Goal: Task Accomplishment & Management: Use online tool/utility

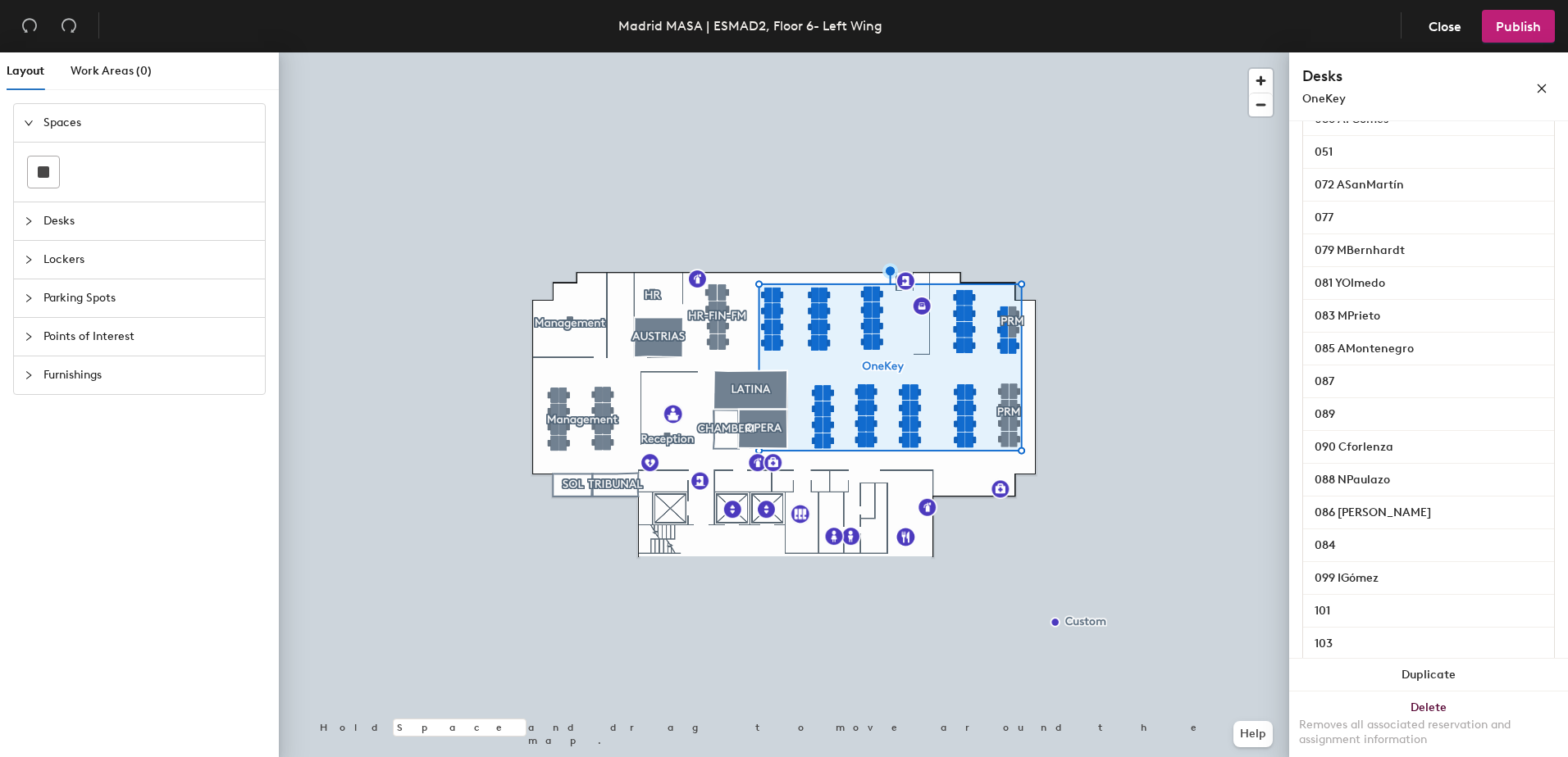
scroll to position [1765, 0]
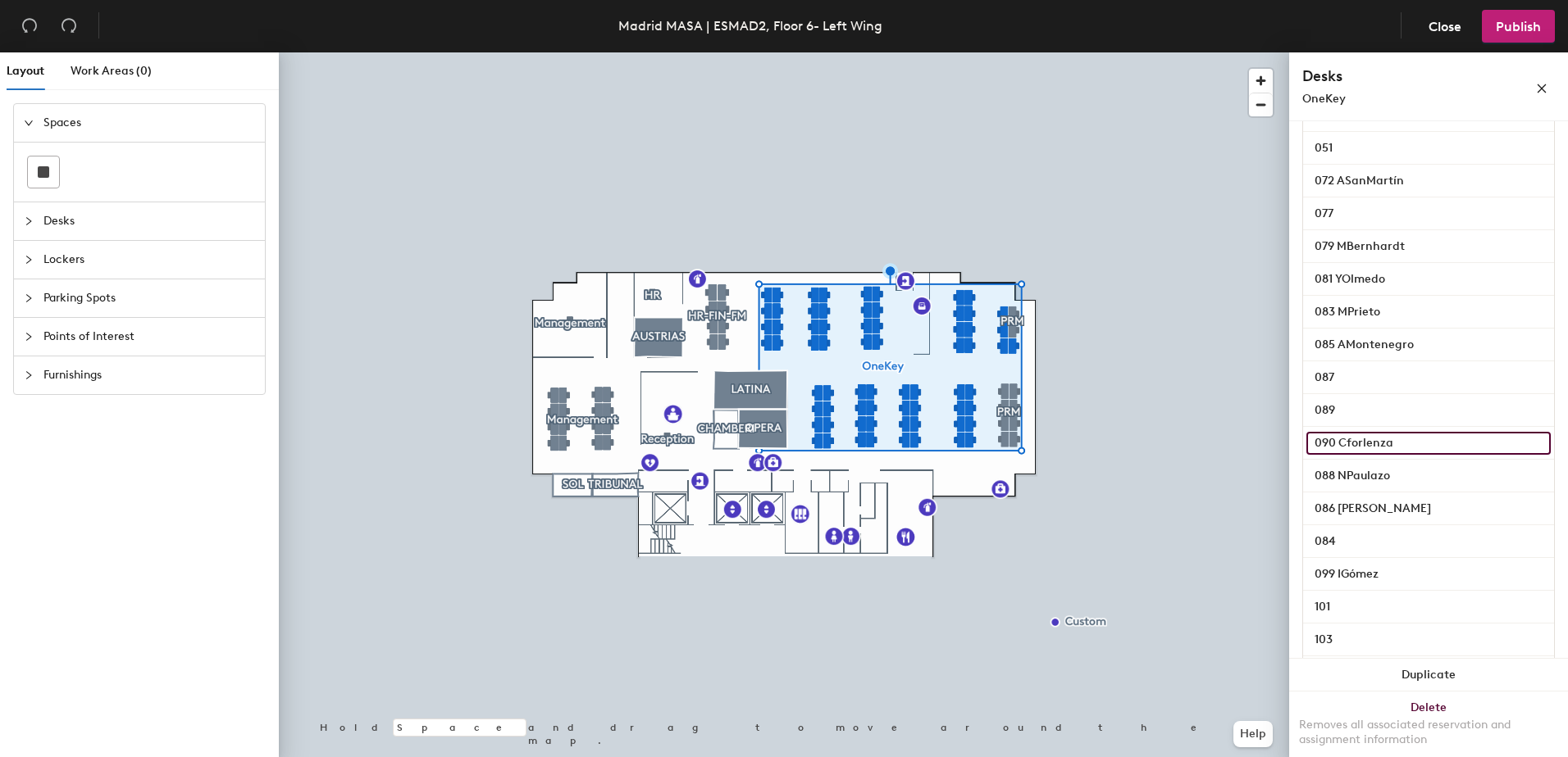
click at [1407, 455] on input "090 Cforlenza" at bounding box center [1429, 444] width 244 height 23
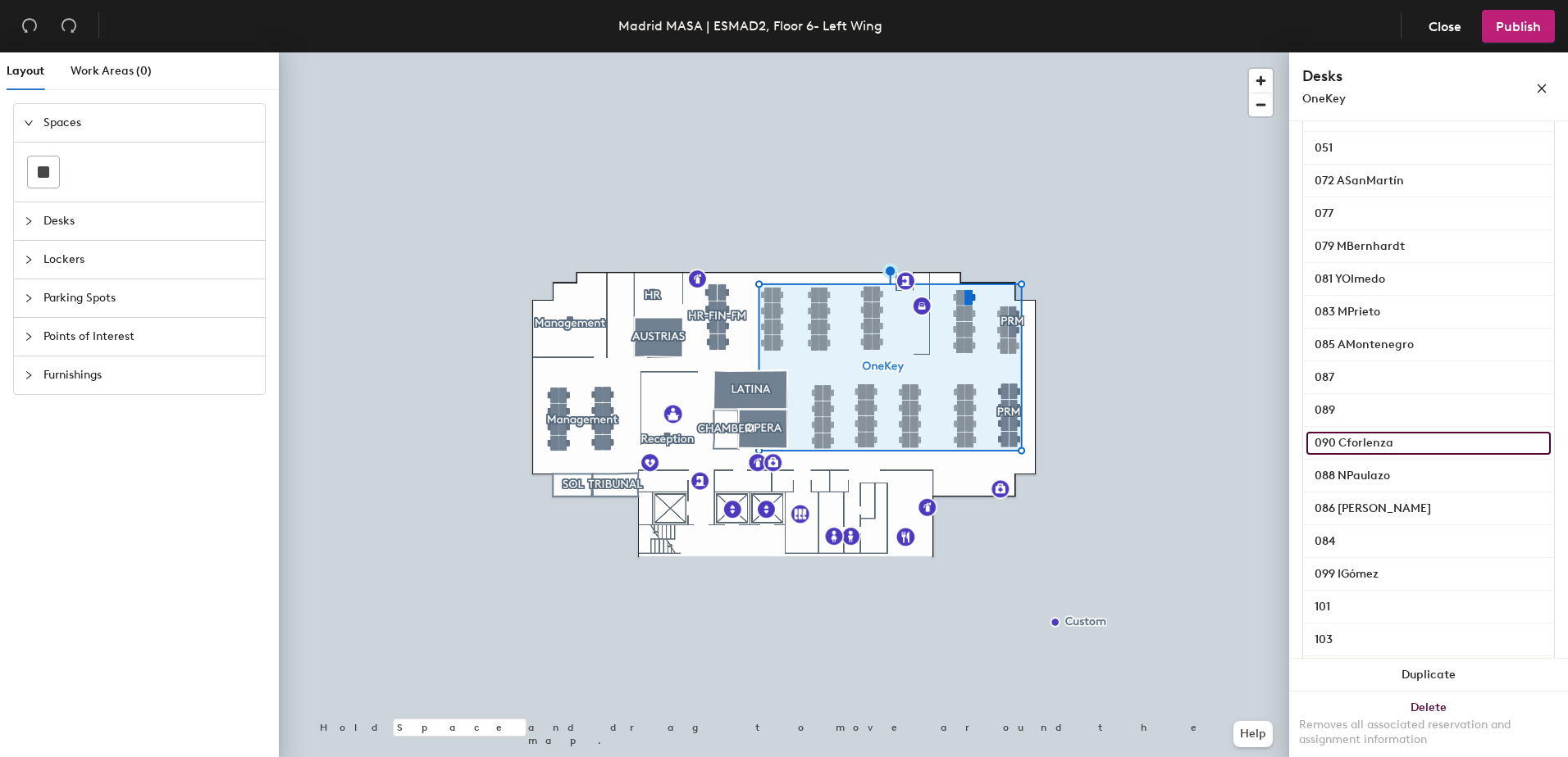
click at [1405, 455] on input "090 Cforlenza" at bounding box center [1429, 444] width 244 height 23
drag, startPoint x: 1340, startPoint y: 464, endPoint x: 1396, endPoint y: 468, distance: 56.1
click at [1396, 455] on input "090 Cforlenza" at bounding box center [1429, 444] width 244 height 23
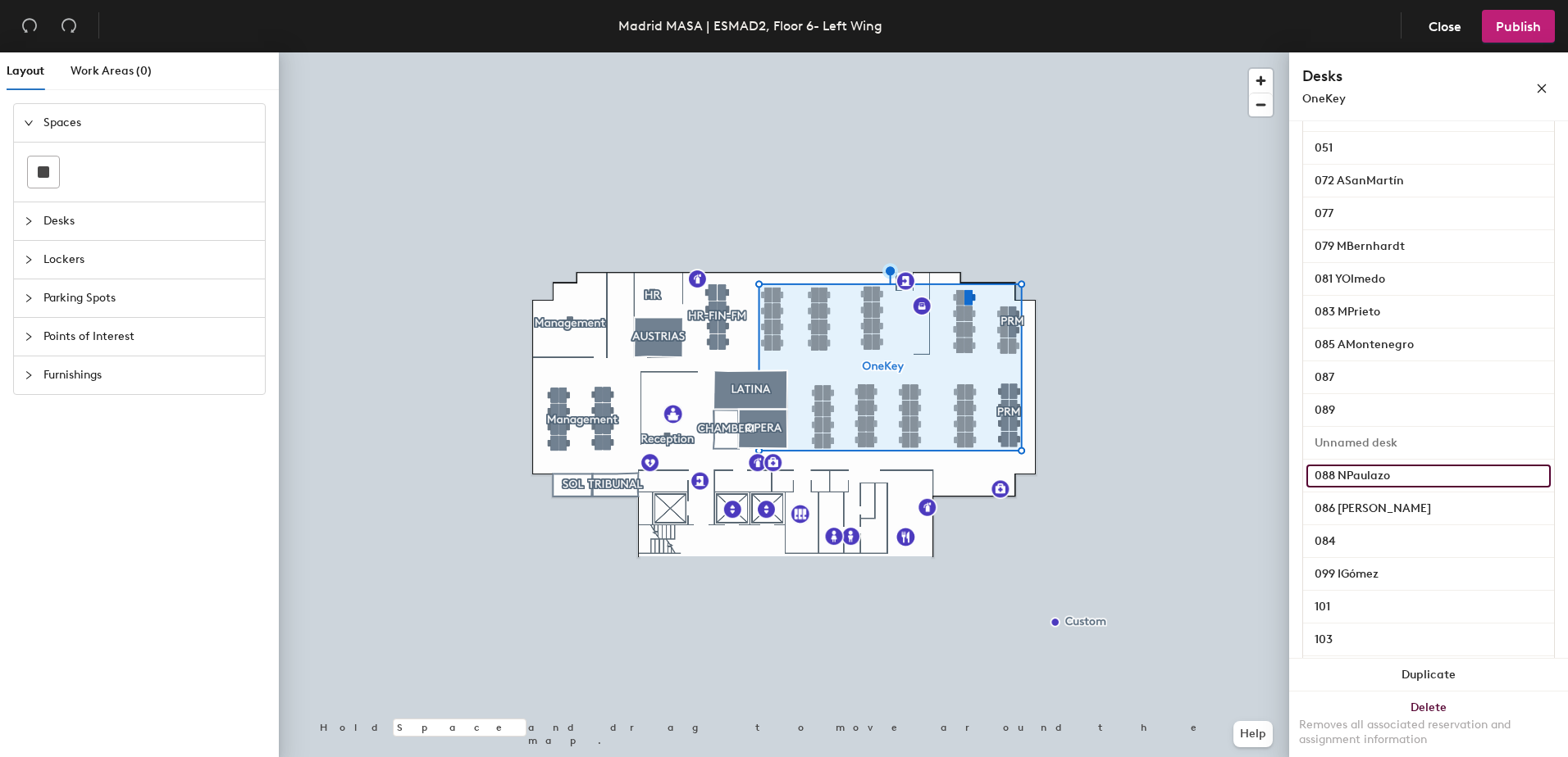
click at [1401, 488] on input "088 NPaulazo" at bounding box center [1429, 477] width 244 height 23
paste input "090 Cforlenza"
type input "088 090 Cforlenza"
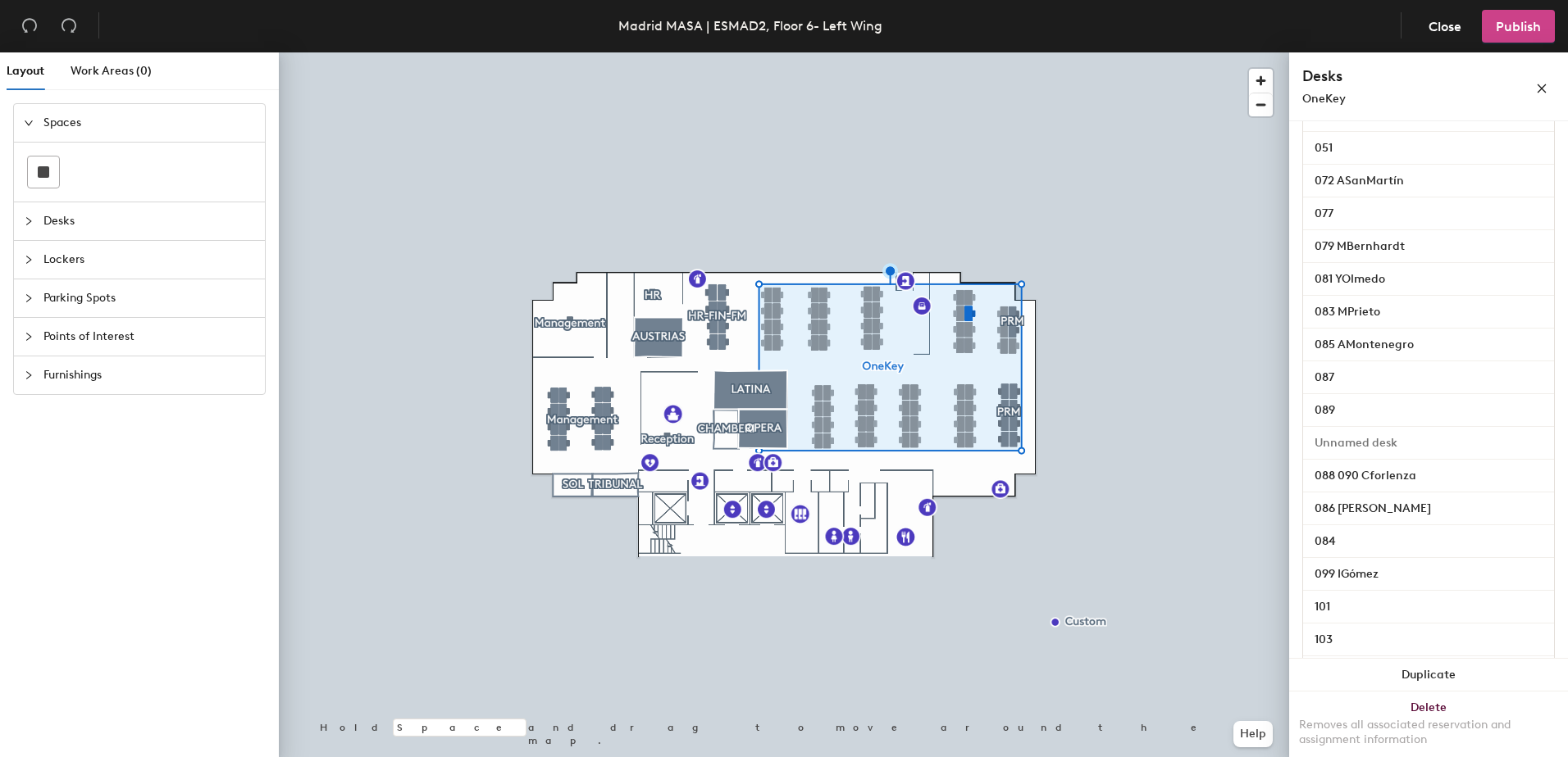
click at [1505, 33] on span "Publish" at bounding box center [1519, 26] width 45 height 15
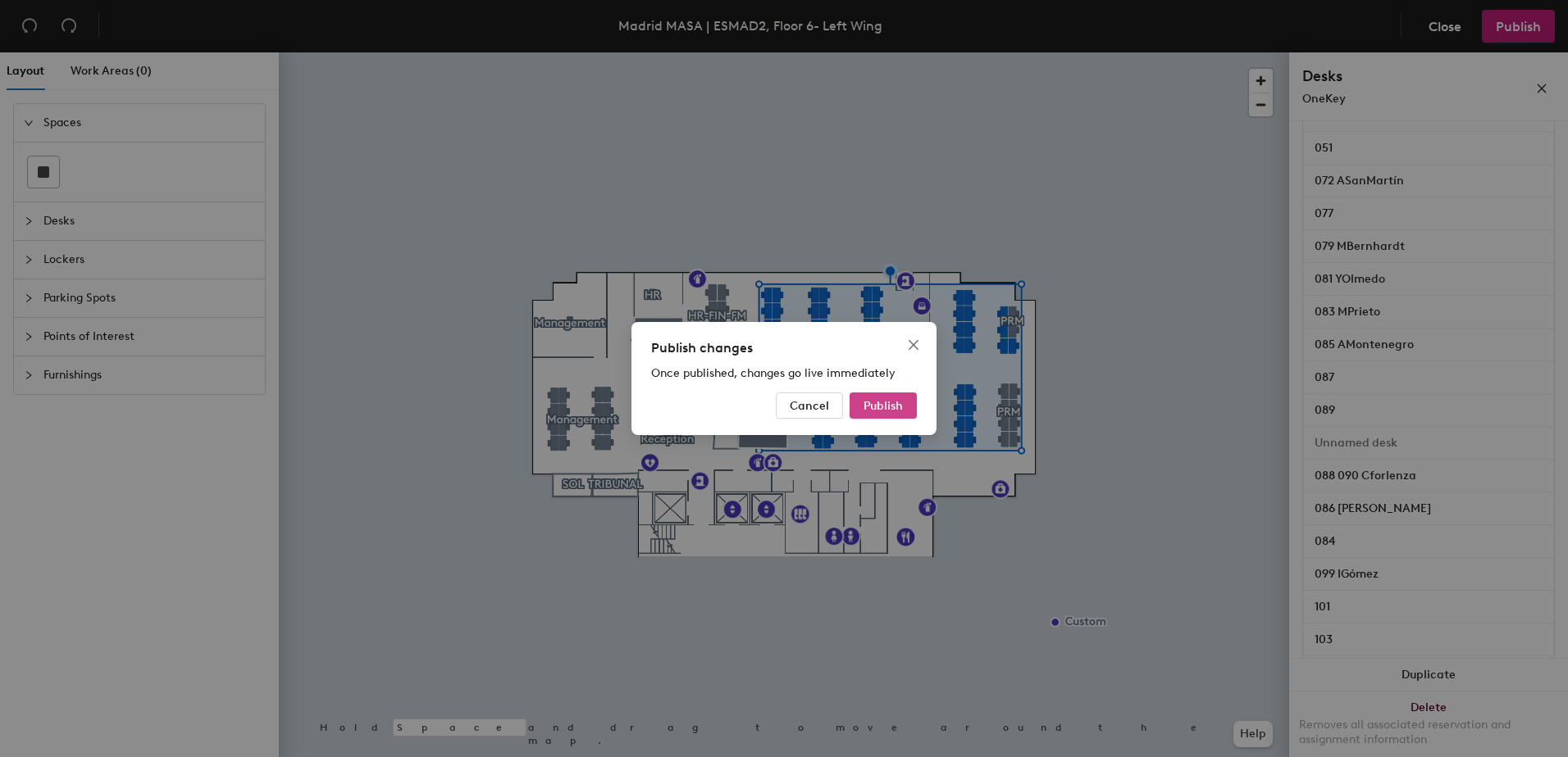
click at [889, 409] on span "Publish" at bounding box center [883, 407] width 40 height 14
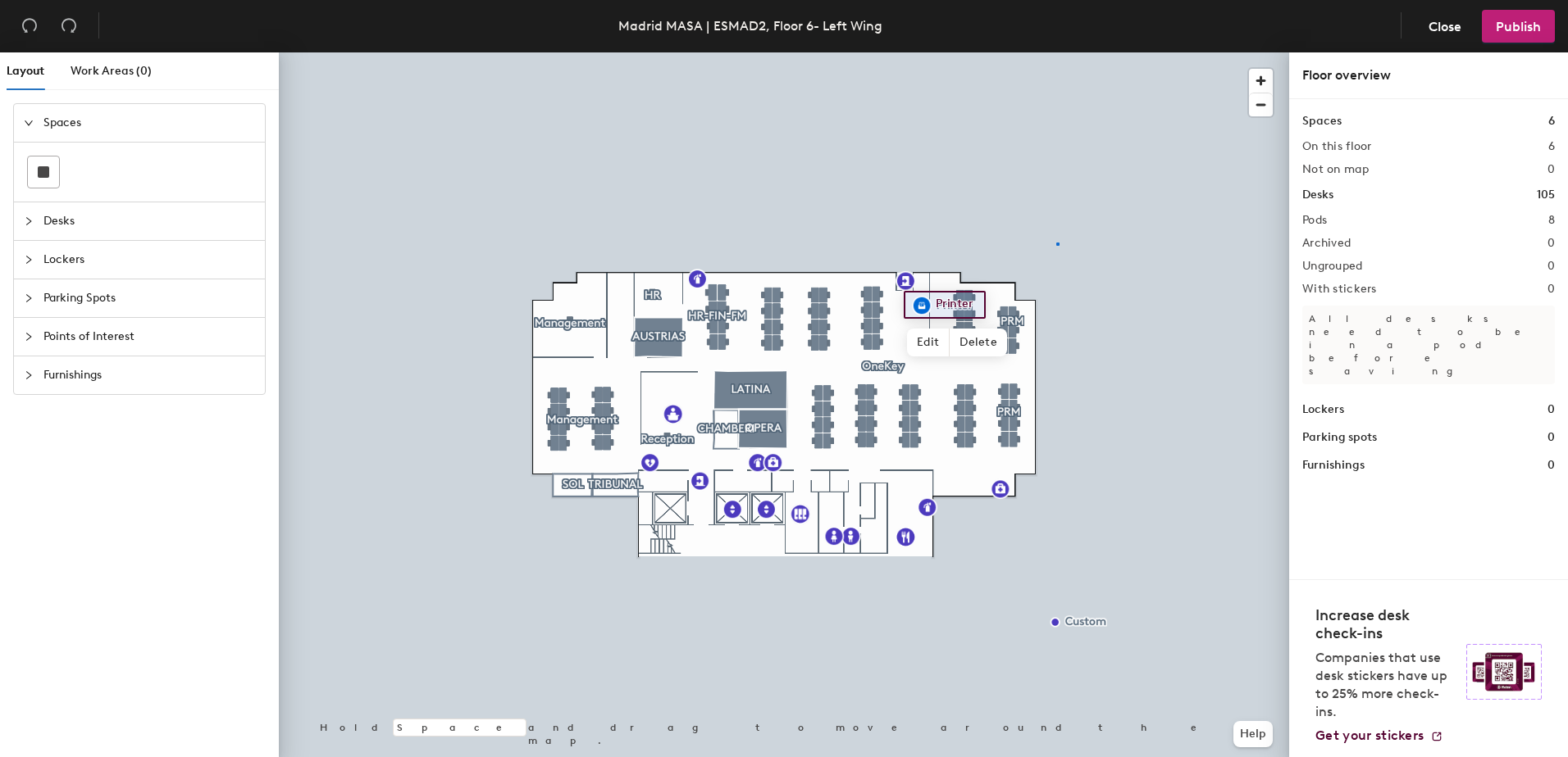
click at [1058, 52] on div at bounding box center [784, 52] width 1011 height 0
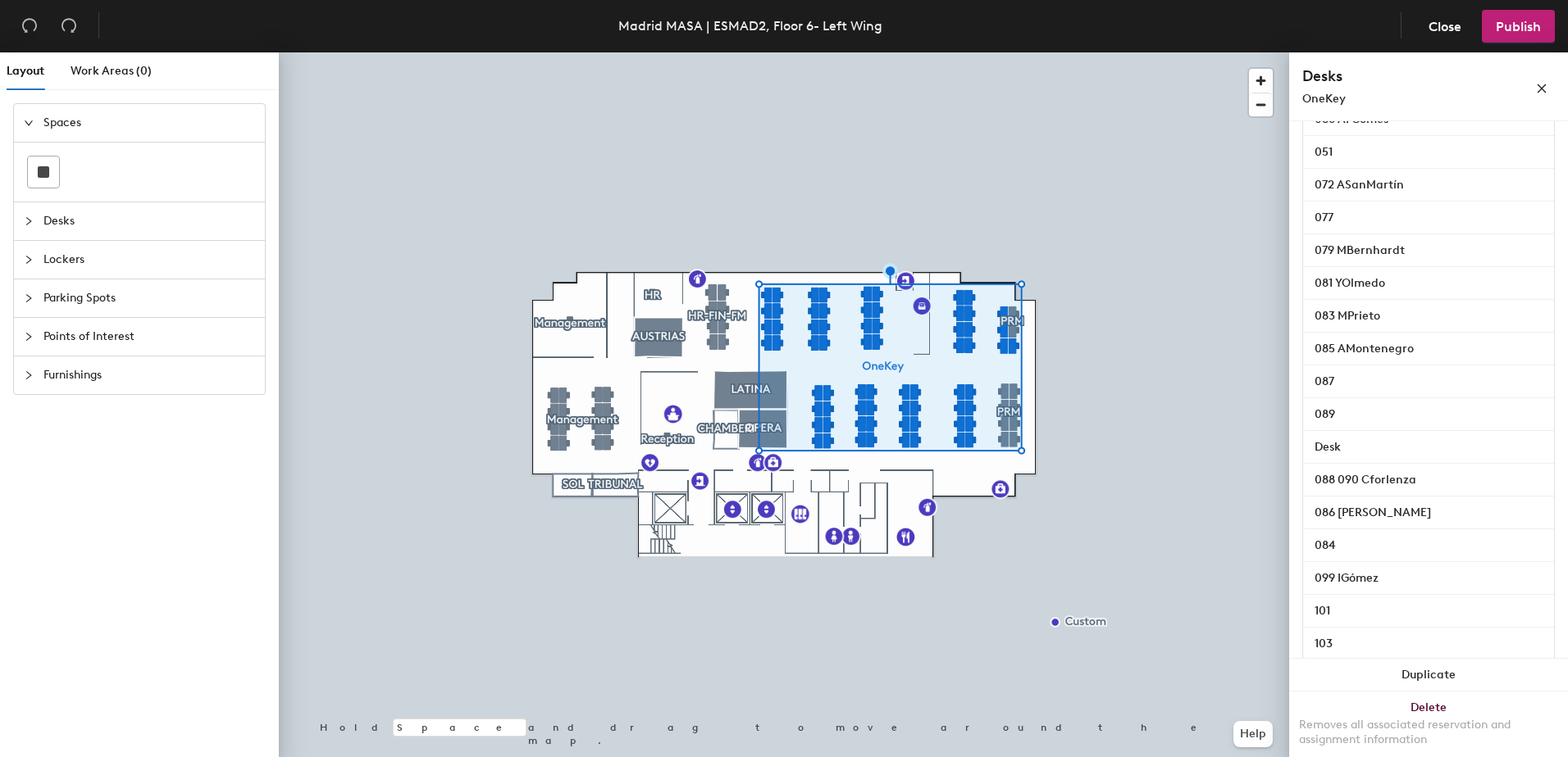
scroll to position [1765, 0]
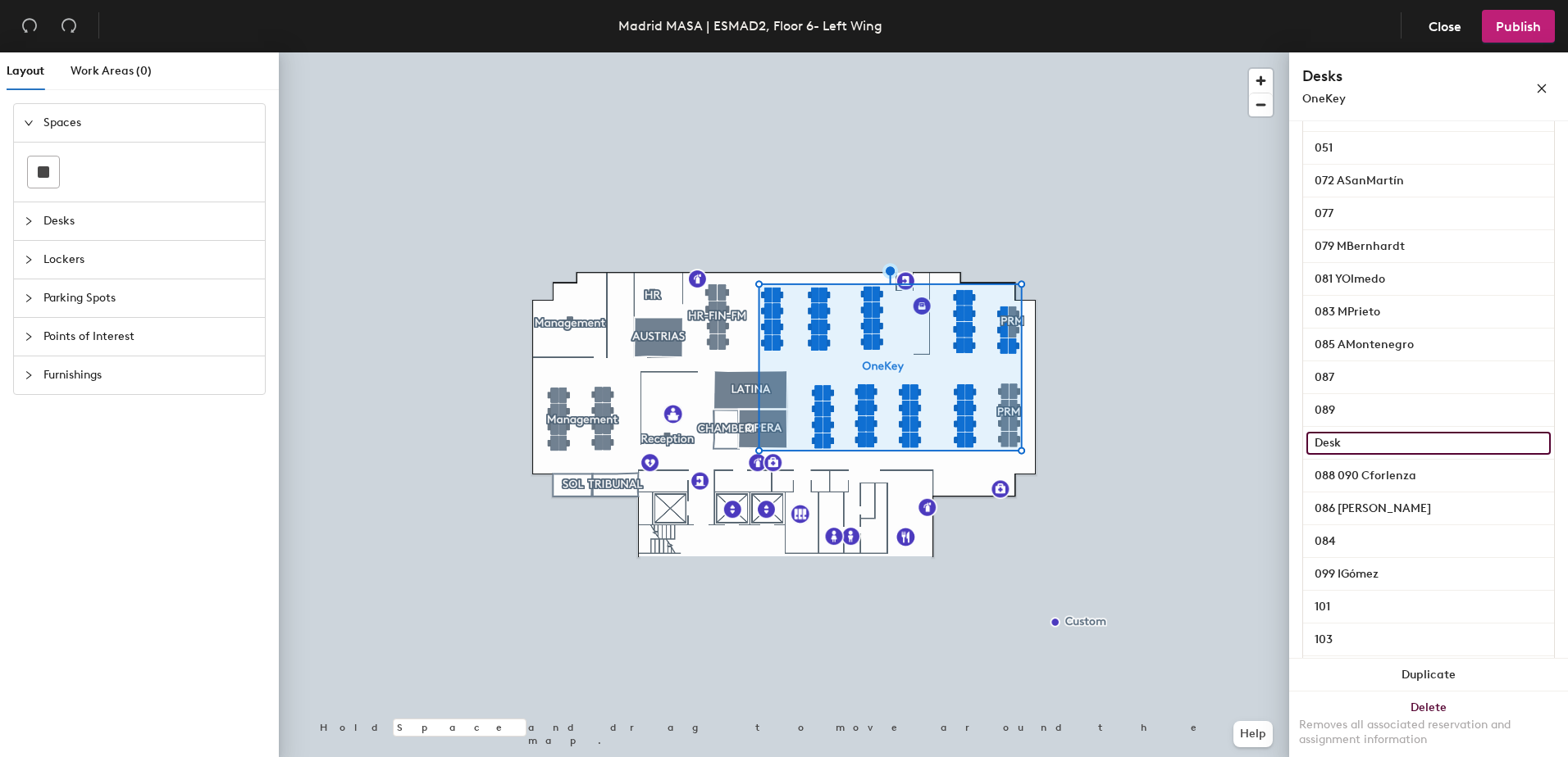
click at [1340, 455] on input "Desk" at bounding box center [1429, 444] width 244 height 23
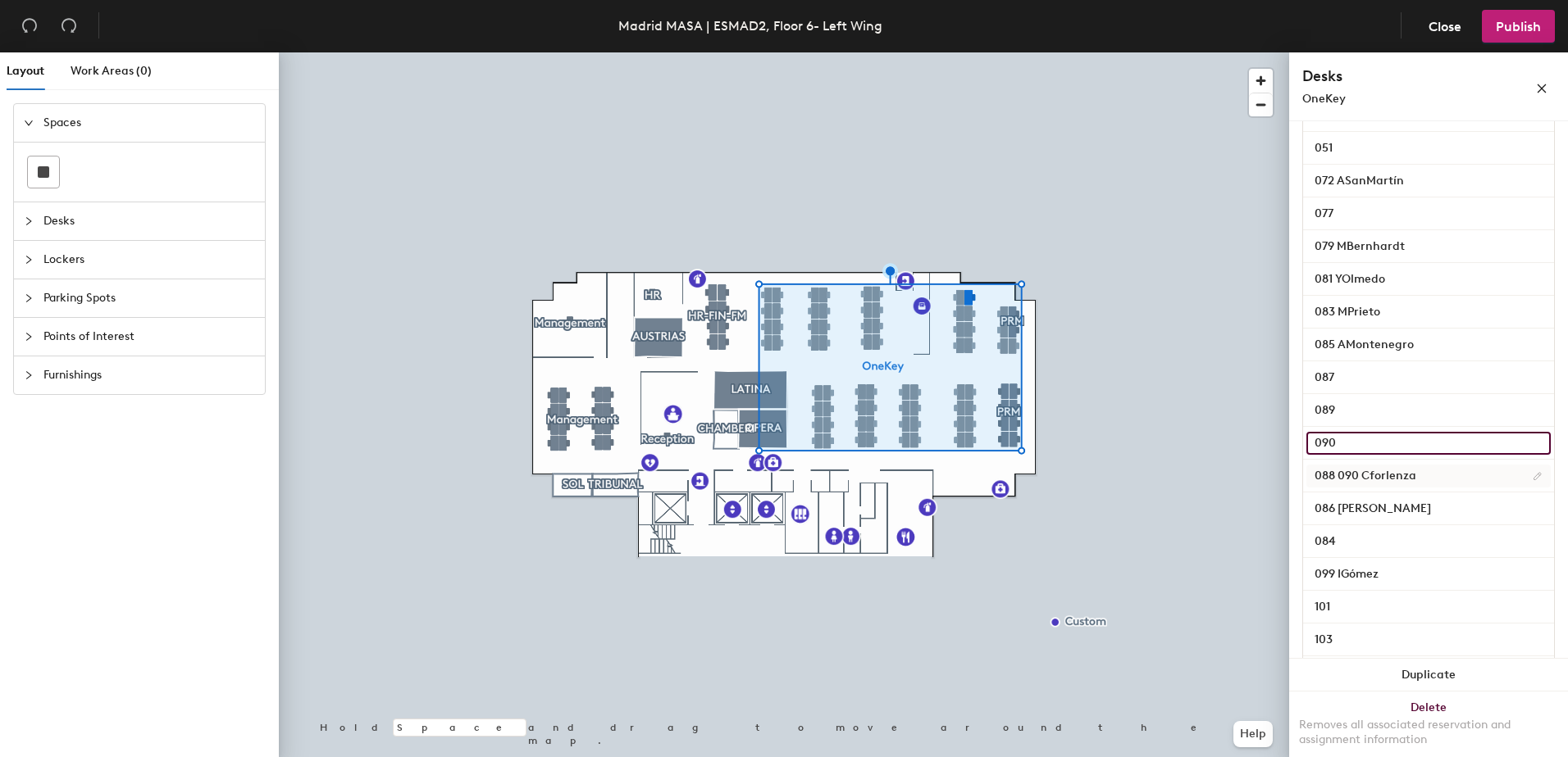
type input "090"
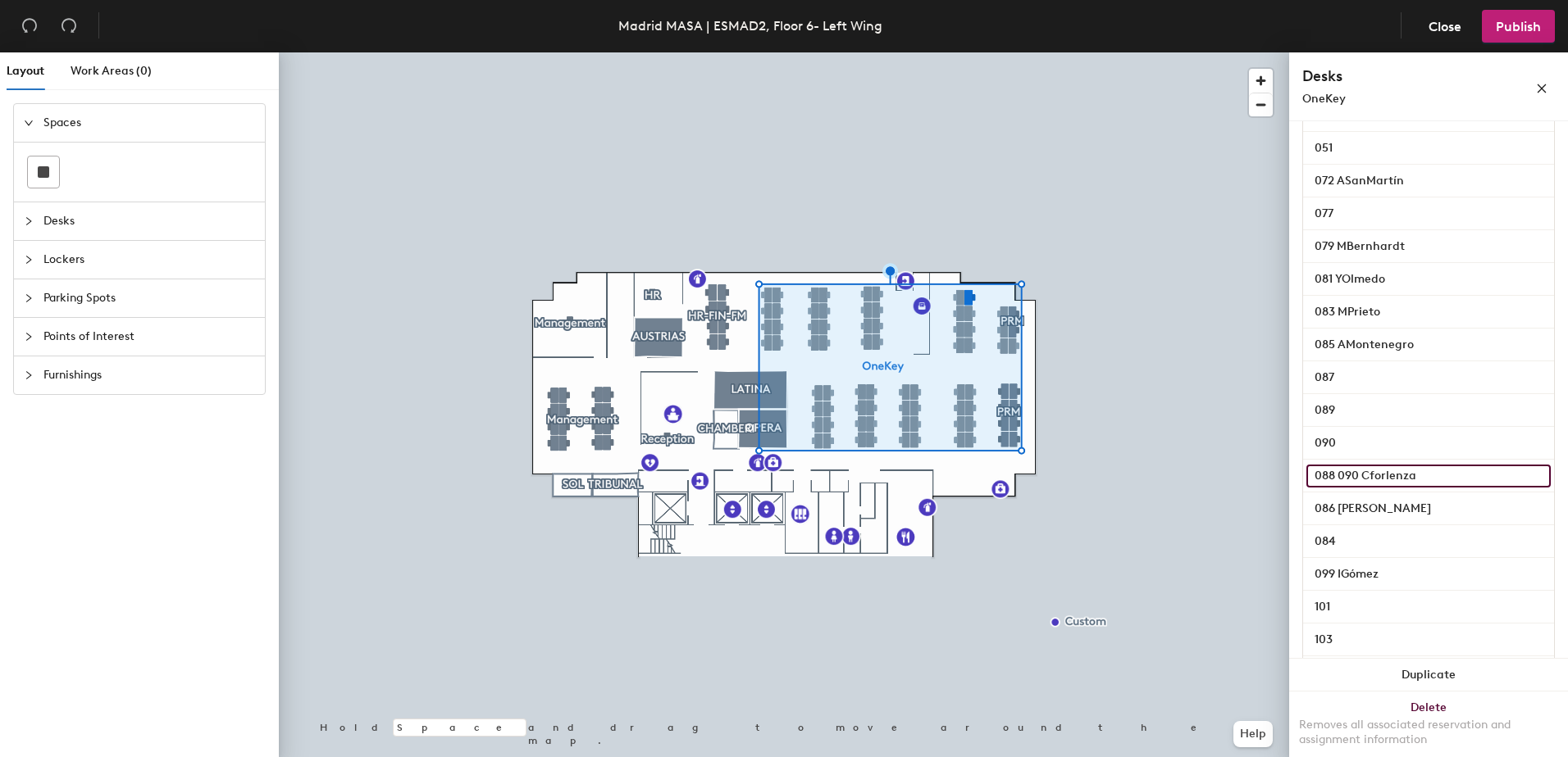
click at [1355, 488] on input "088 090 Cforlenza" at bounding box center [1429, 477] width 244 height 23
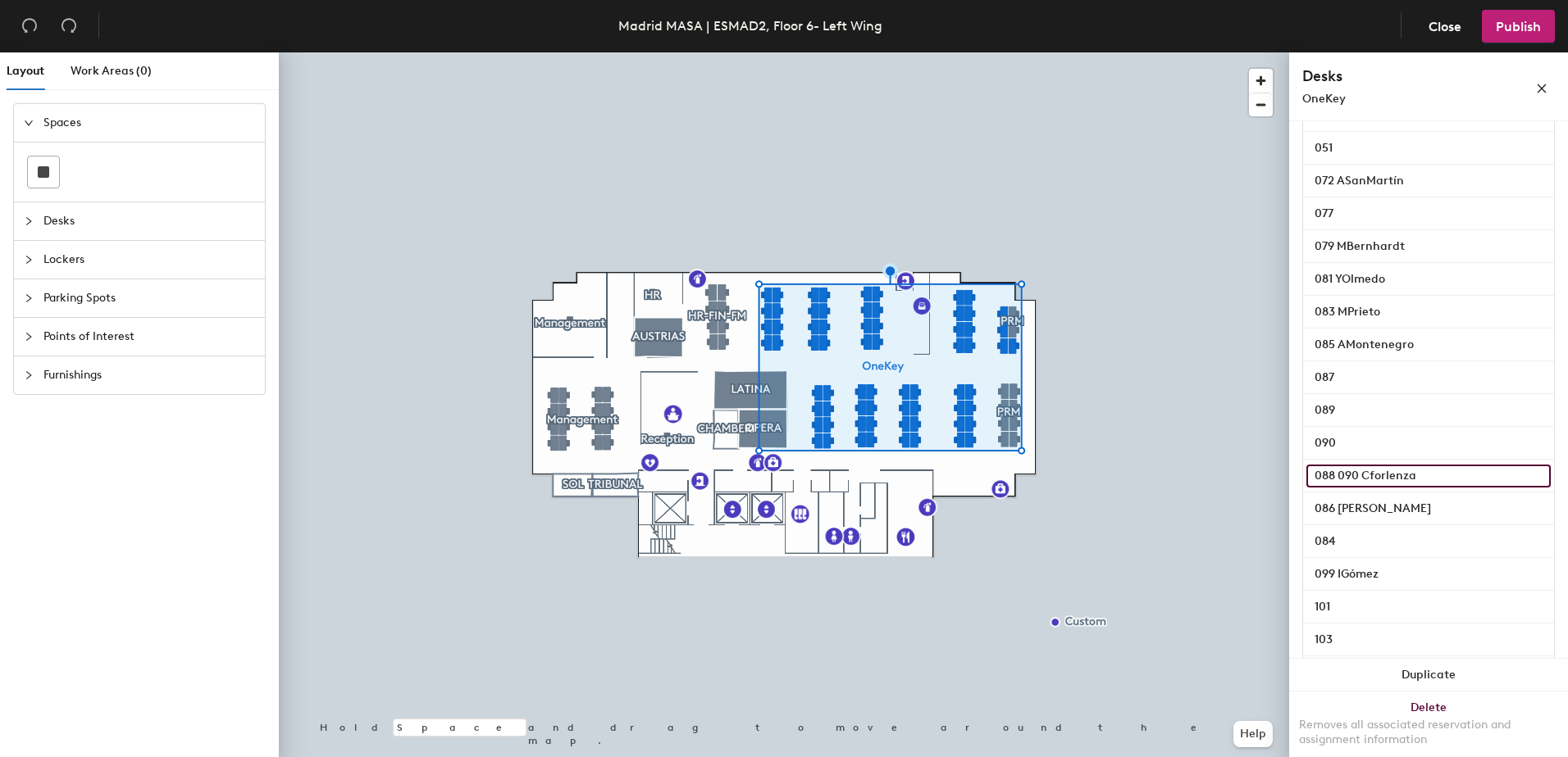
click at [1358, 488] on input "088 090 Cforlenza" at bounding box center [1429, 477] width 244 height 23
click at [1519, 32] on span "Publish" at bounding box center [1519, 26] width 45 height 15
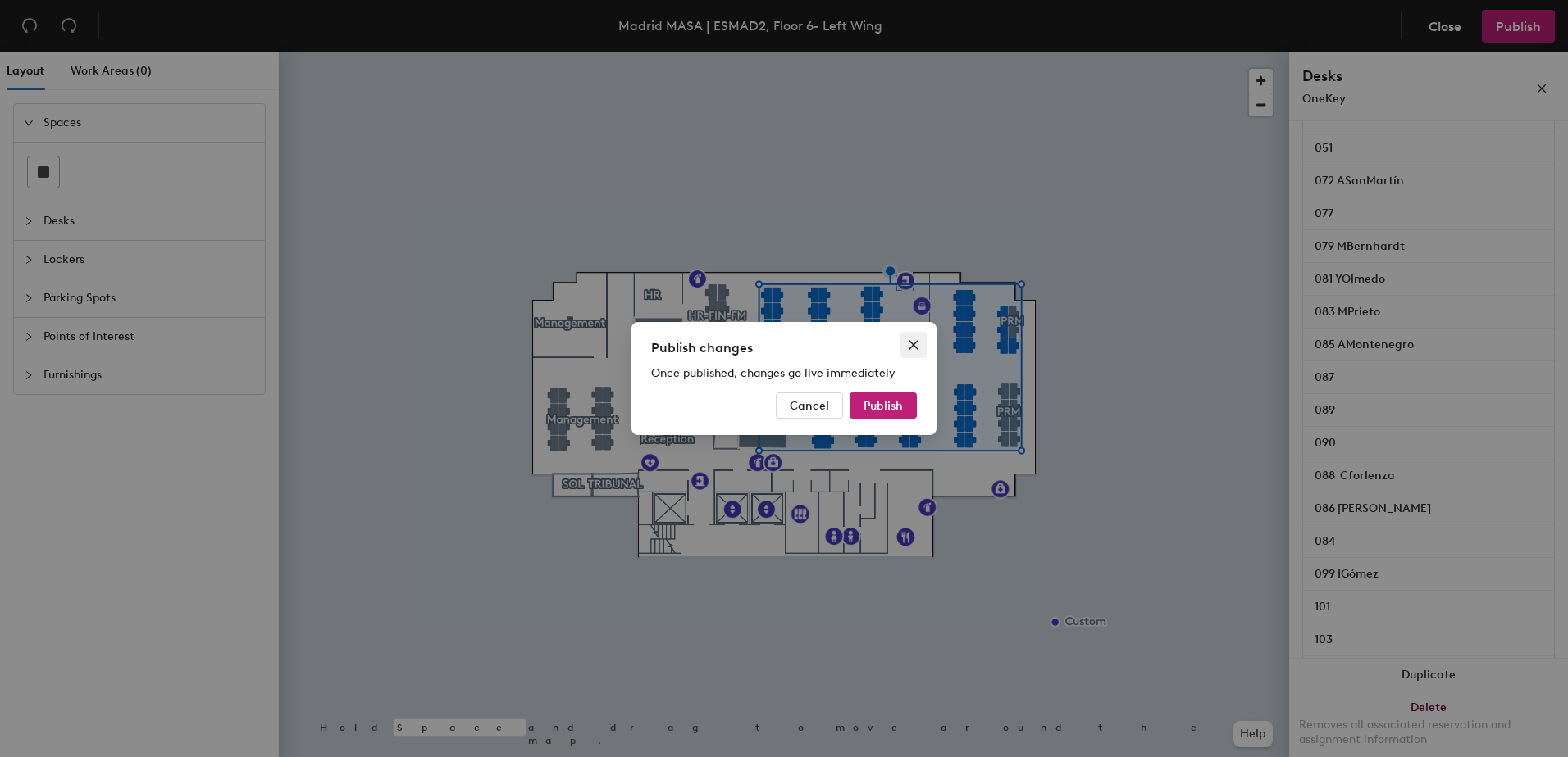
click at [911, 340] on icon "close" at bounding box center [914, 345] width 13 height 13
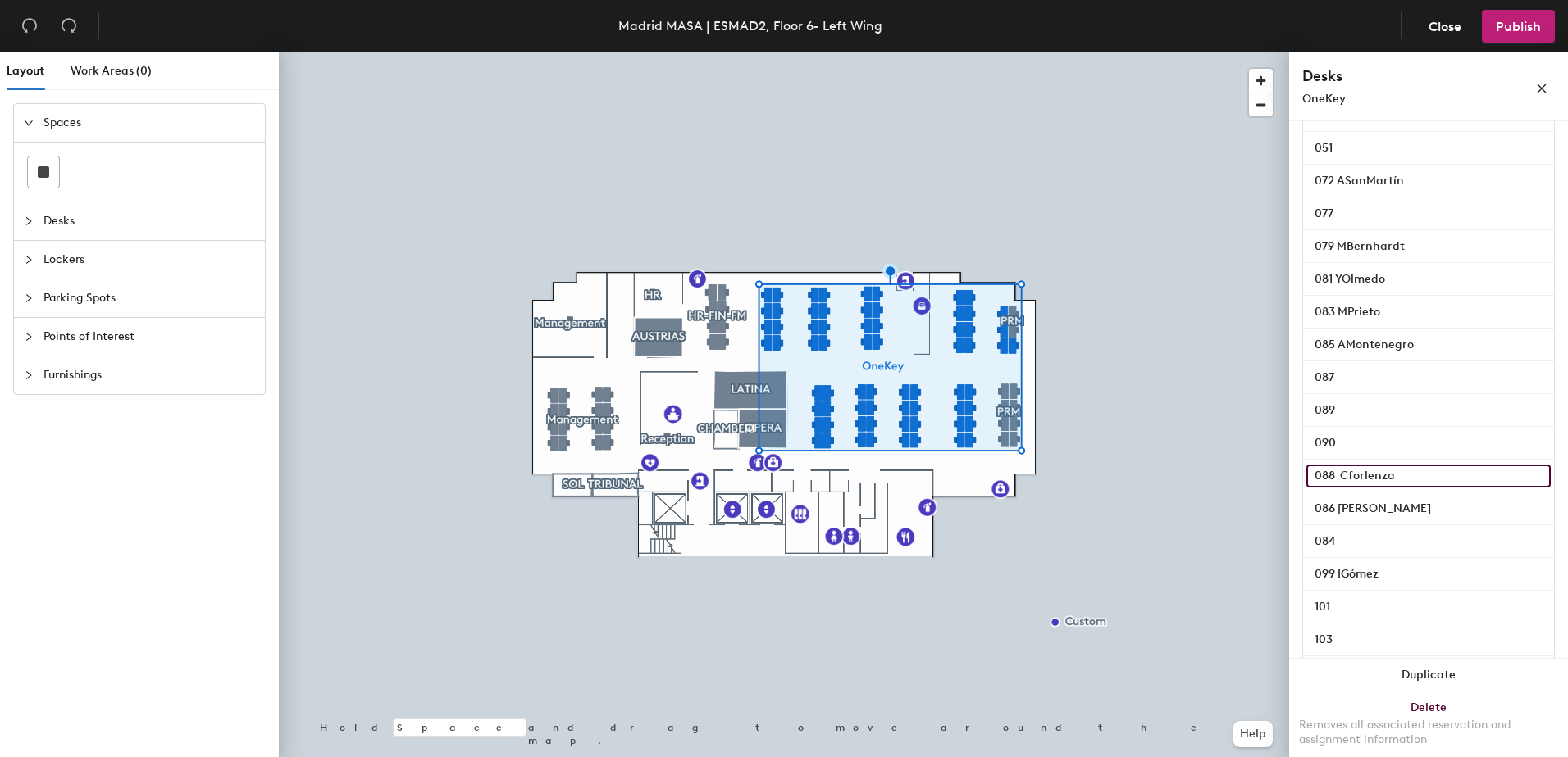
click at [1354, 488] on input "088 Cforlenza" at bounding box center [1429, 477] width 244 height 23
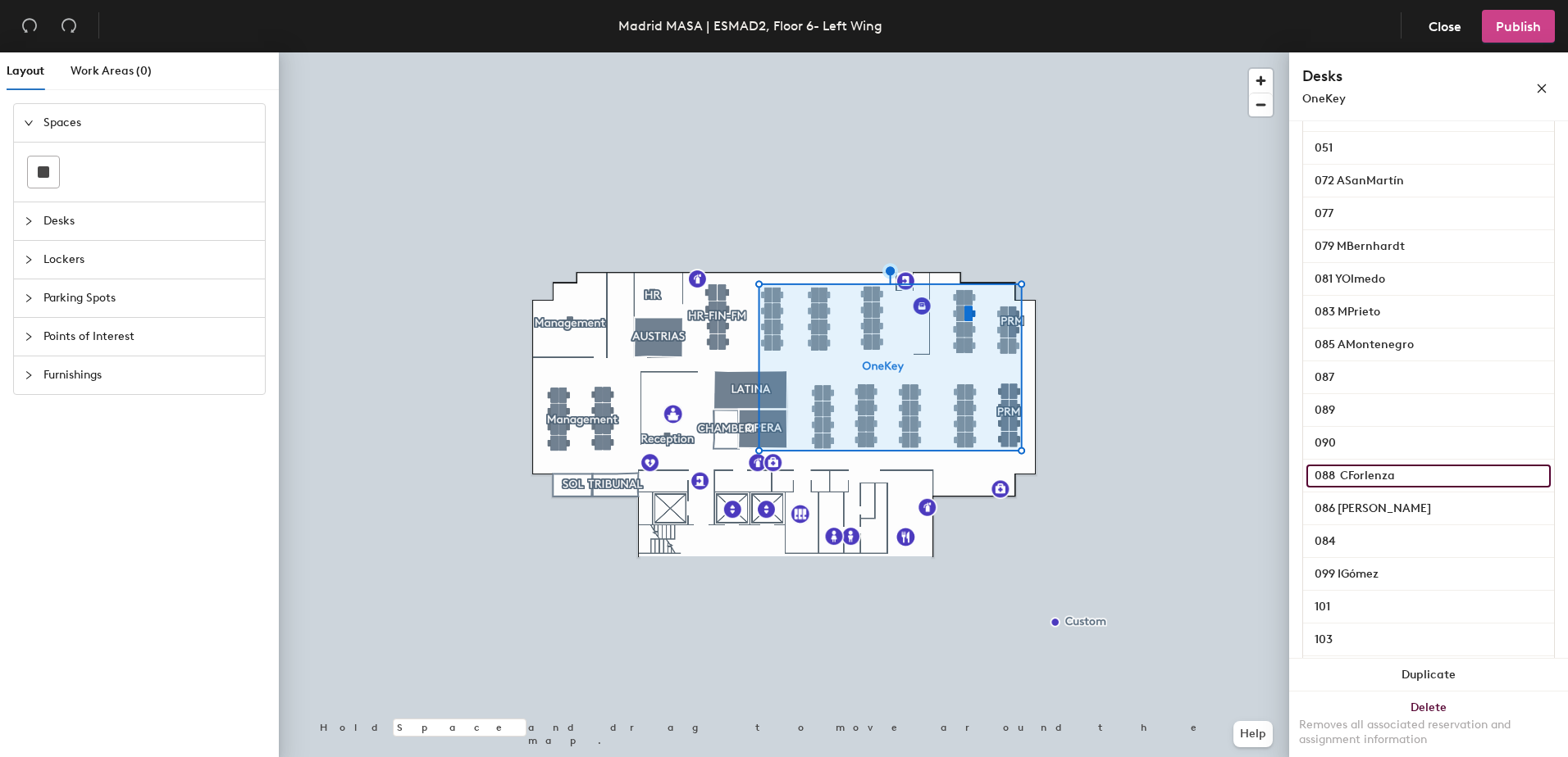
type input "088 CForlenza"
click at [1522, 28] on span "Publish" at bounding box center [1519, 26] width 45 height 15
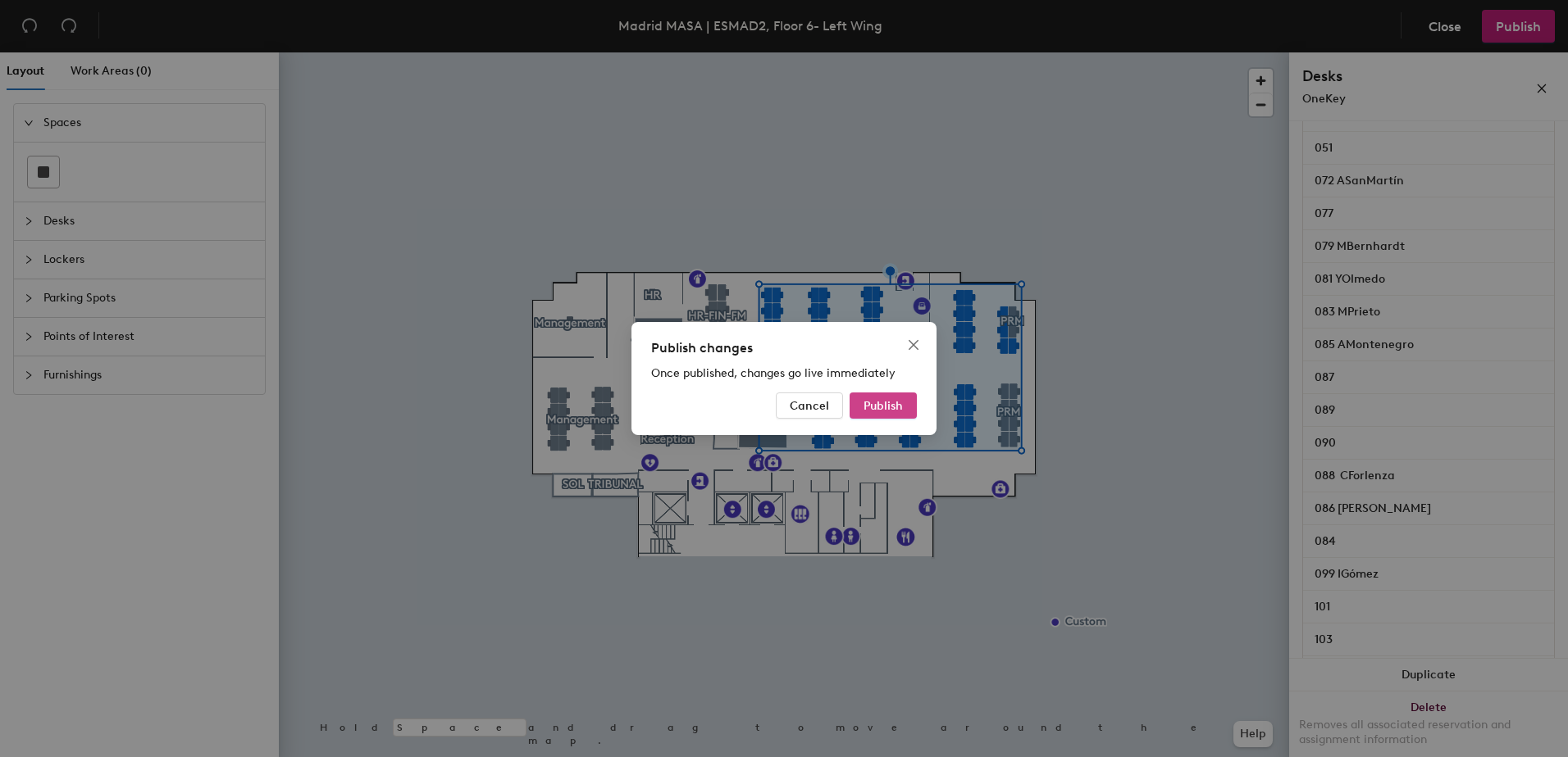
click at [888, 408] on span "Publish" at bounding box center [883, 407] width 40 height 14
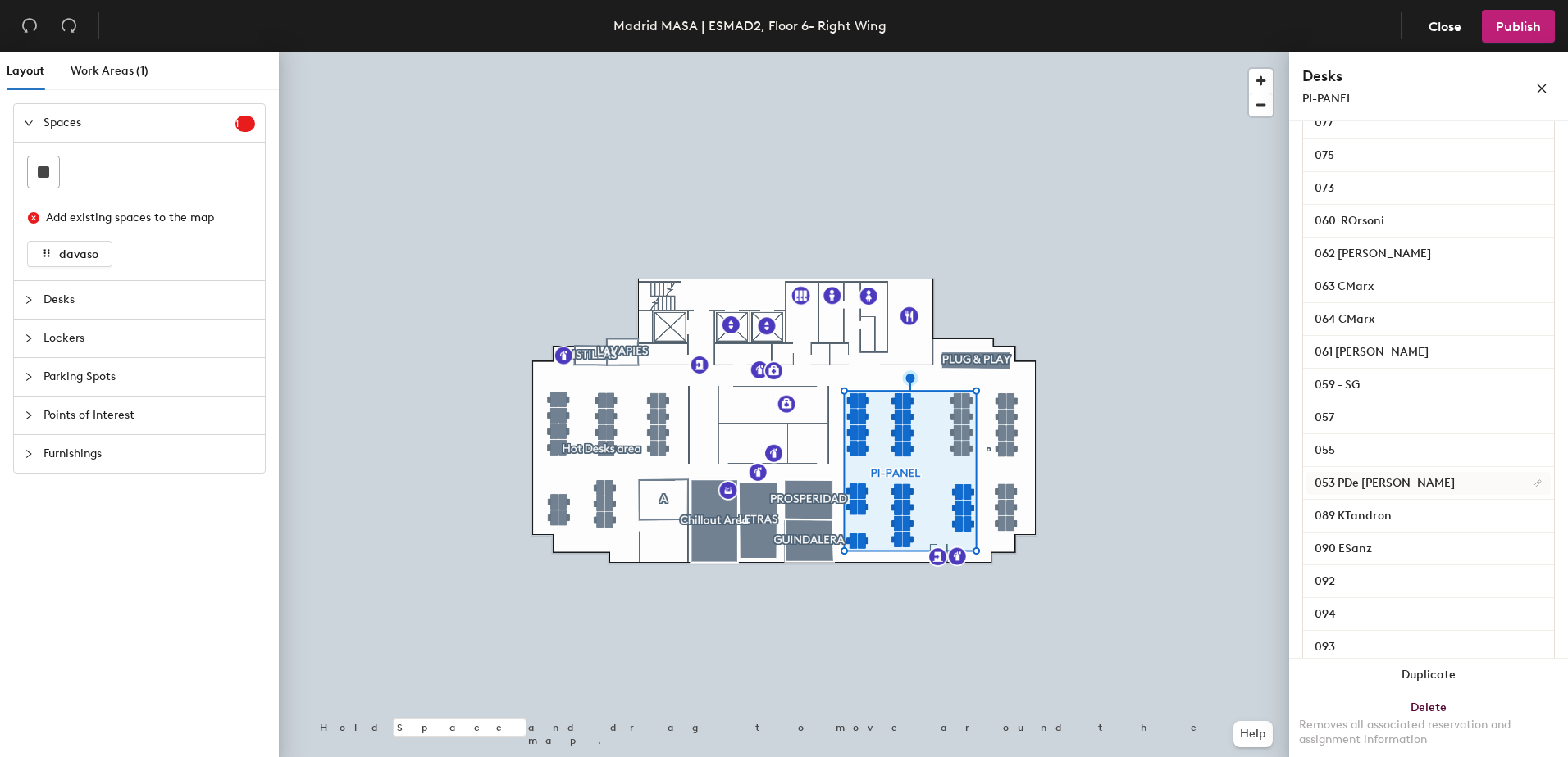
scroll to position [907, 0]
click at [1376, 396] on input "059 - SG" at bounding box center [1429, 384] width 244 height 23
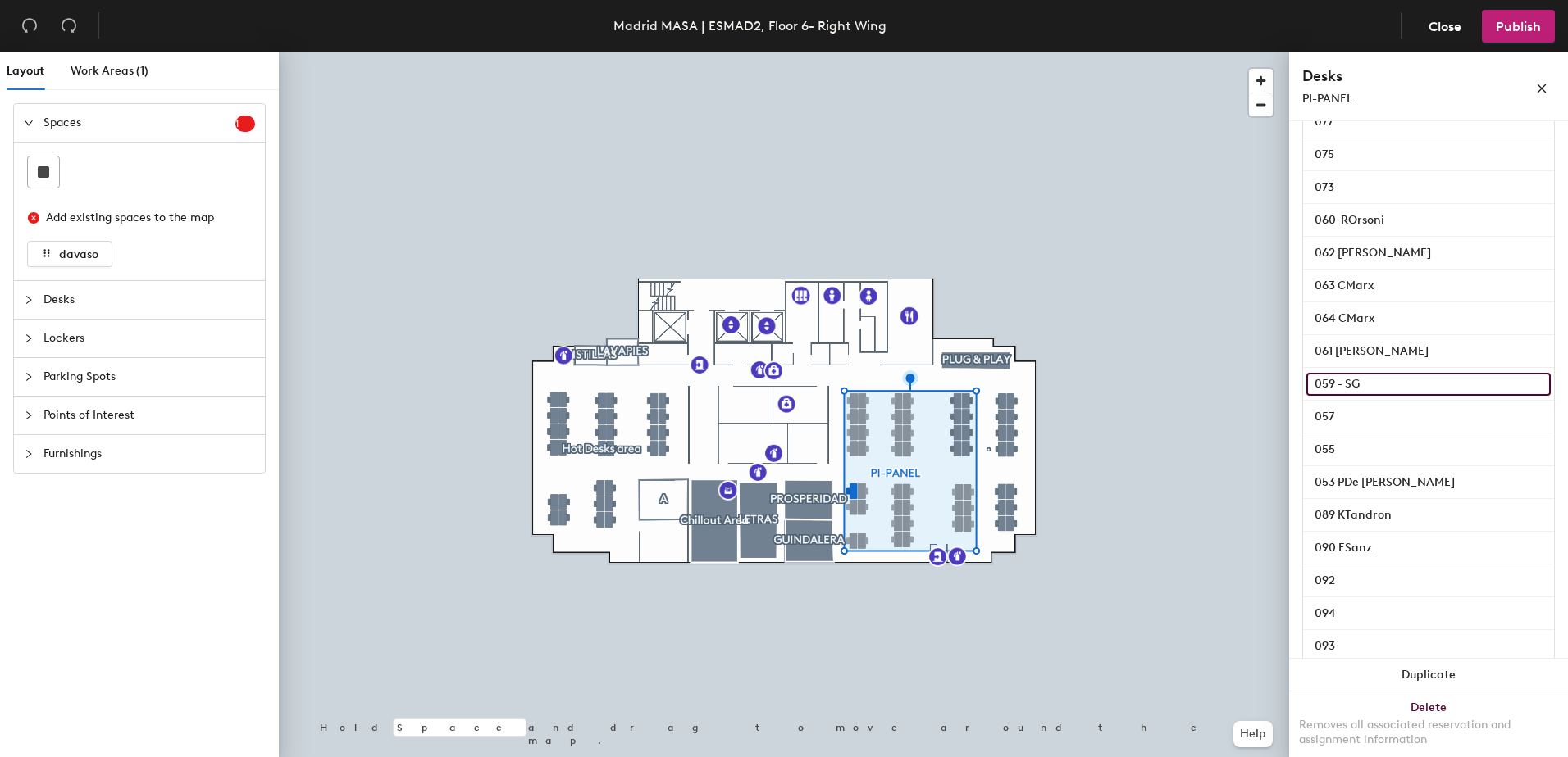
click at [1376, 396] on input "059 - SG" at bounding box center [1429, 384] width 244 height 23
type input "059 SGómez"
click at [1523, 32] on span "Publish" at bounding box center [1519, 26] width 45 height 15
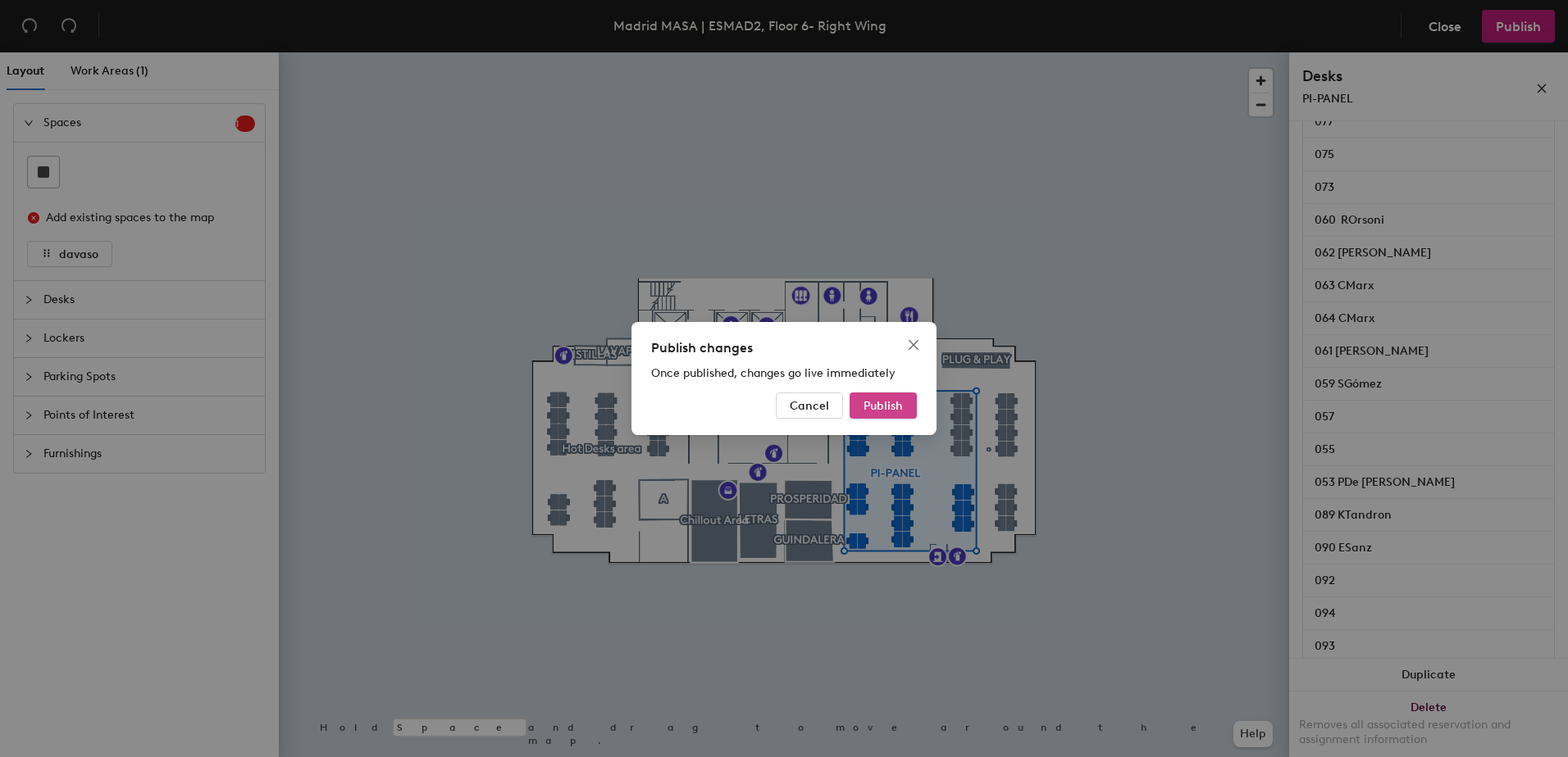
click at [880, 409] on span "Publish" at bounding box center [883, 407] width 40 height 14
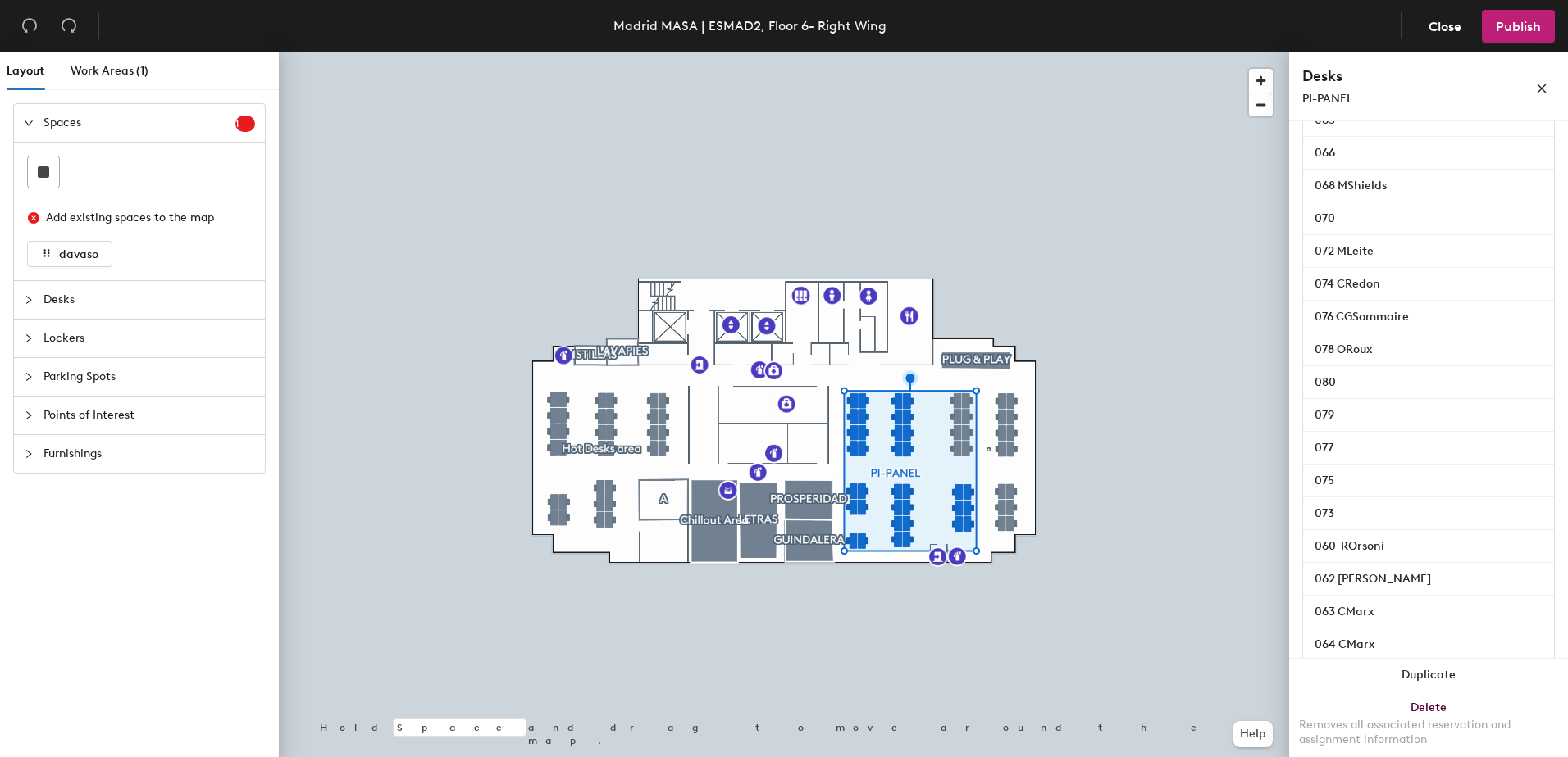
scroll to position [578, 0]
click at [1316, 494] on input "075" at bounding box center [1429, 483] width 244 height 23
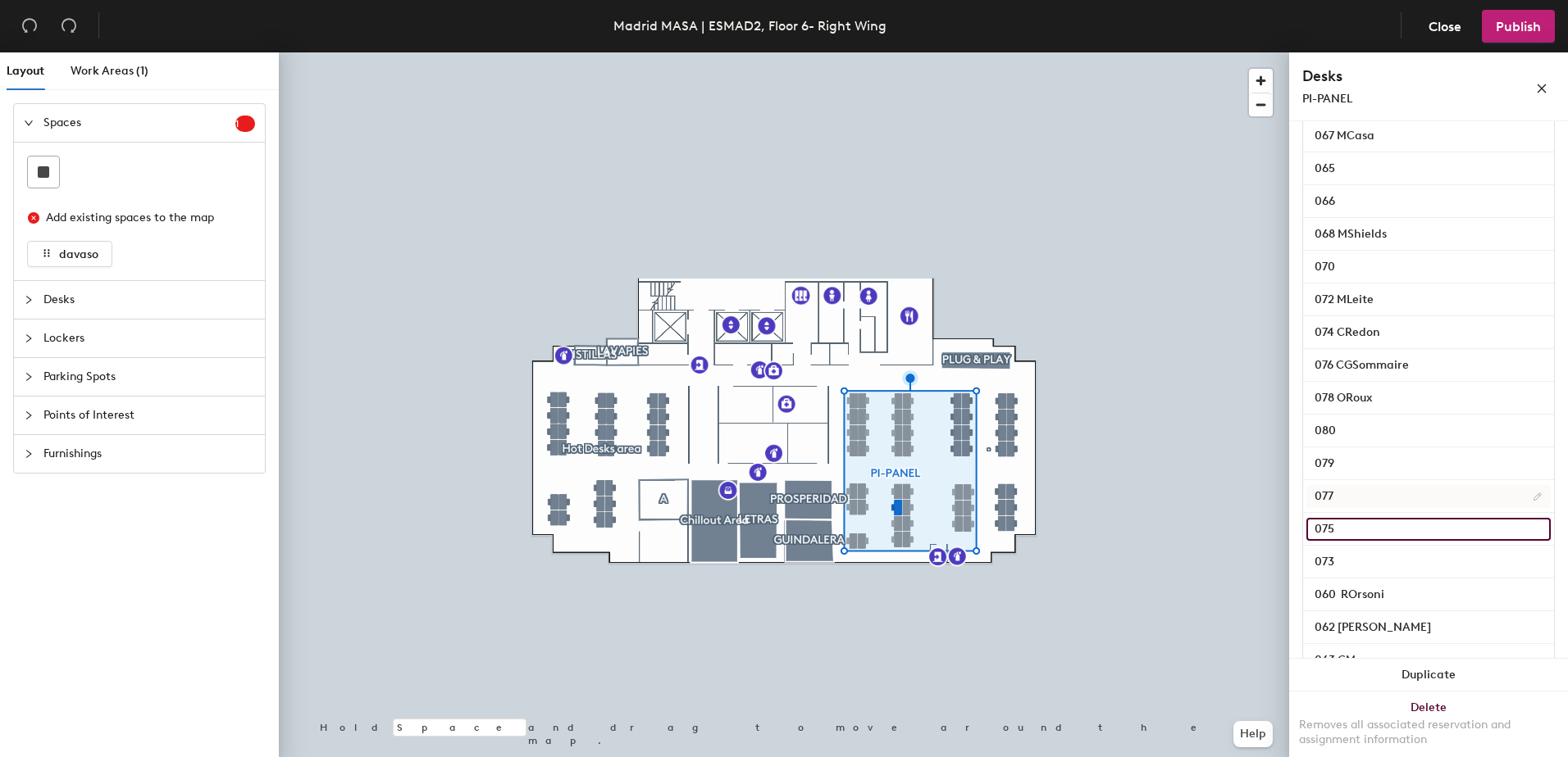
scroll to position [497, 0]
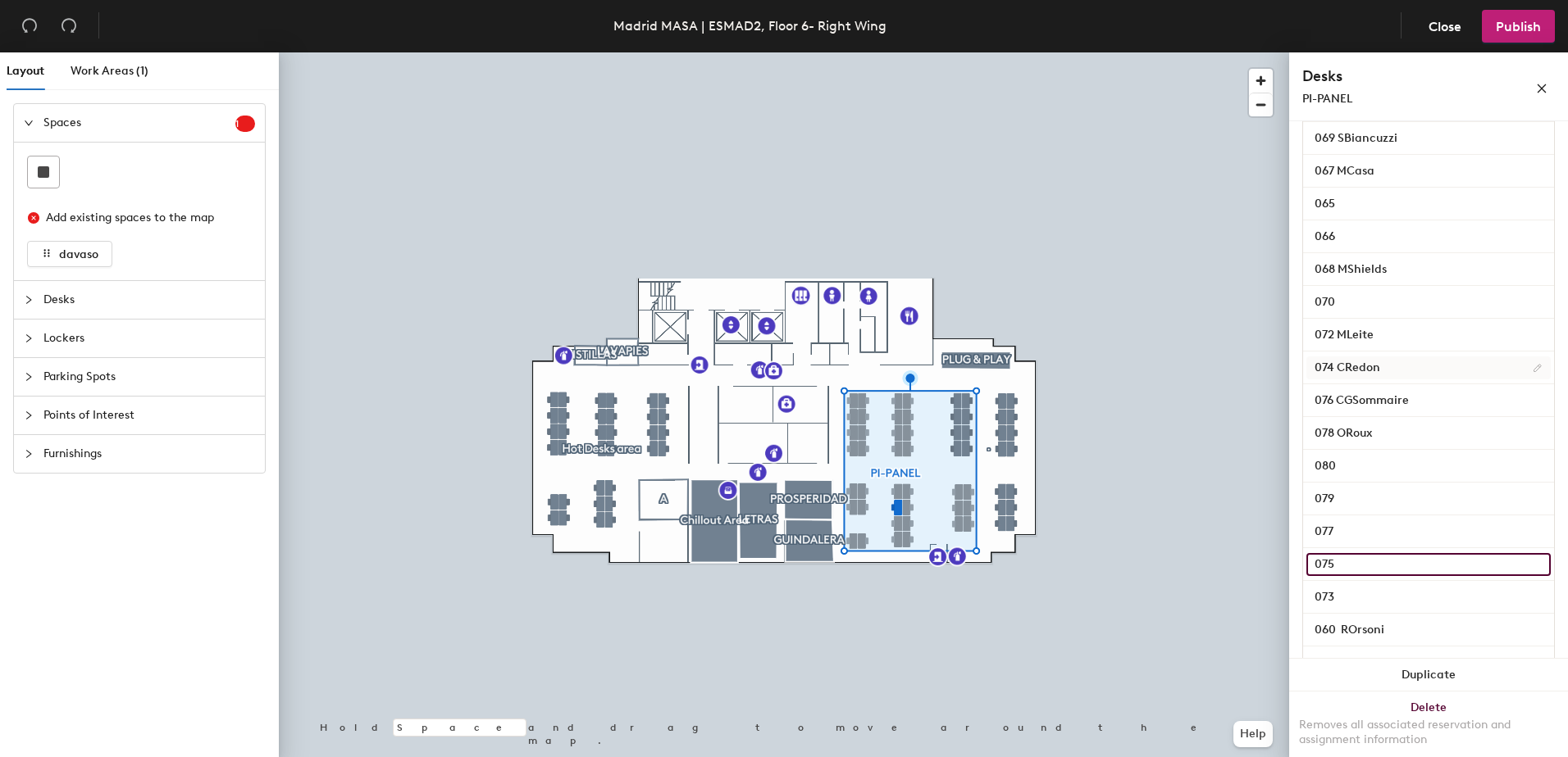
type input "075"
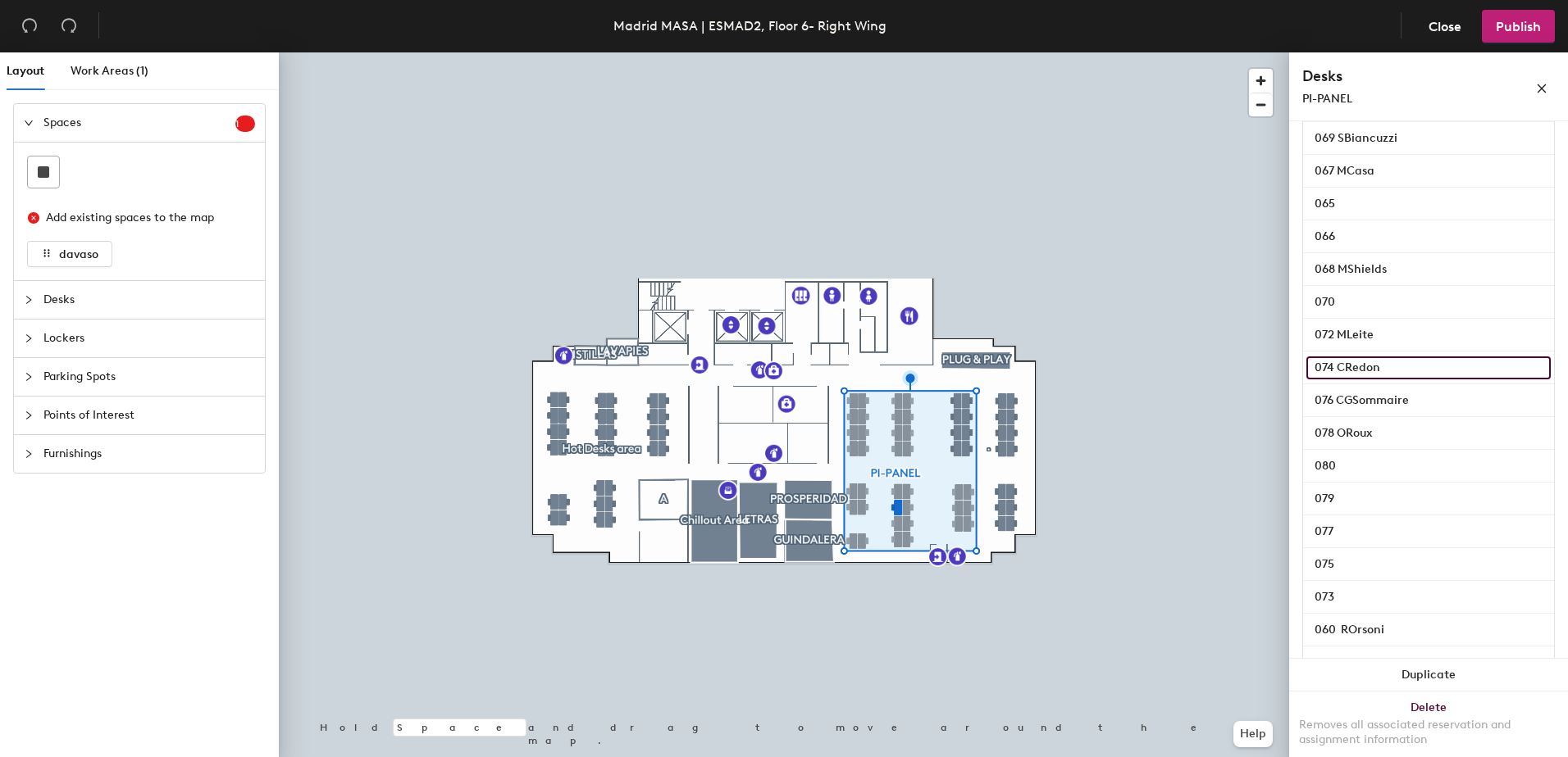
click at [1315, 380] on input "074 CRedon" at bounding box center [1429, 368] width 244 height 23
click at [1320, 380] on input "074 CRedon" at bounding box center [1429, 368] width 244 height 23
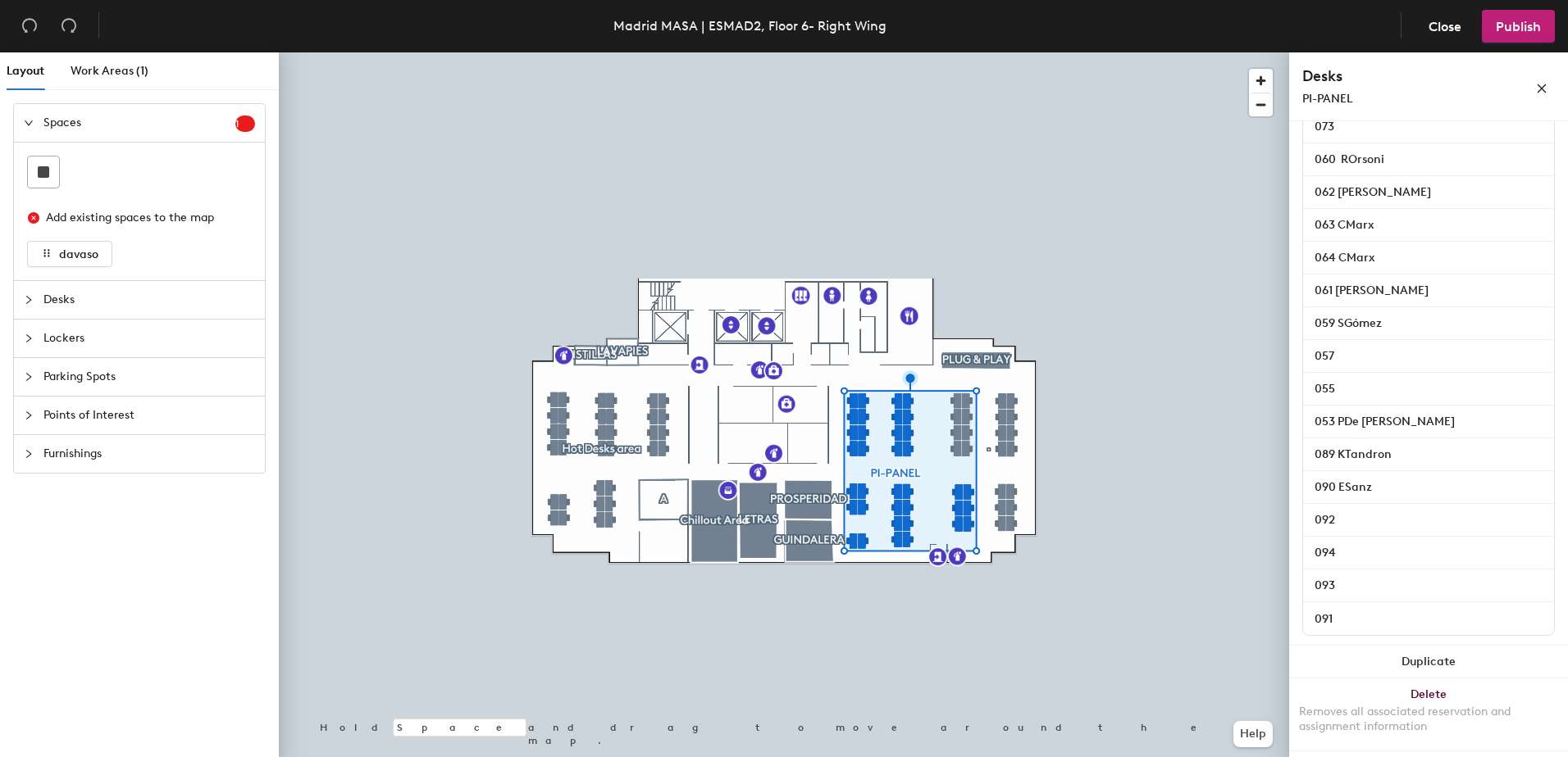
scroll to position [983, 0]
type input "074 CRedon"
click at [1435, 24] on span "Close" at bounding box center [1445, 26] width 33 height 15
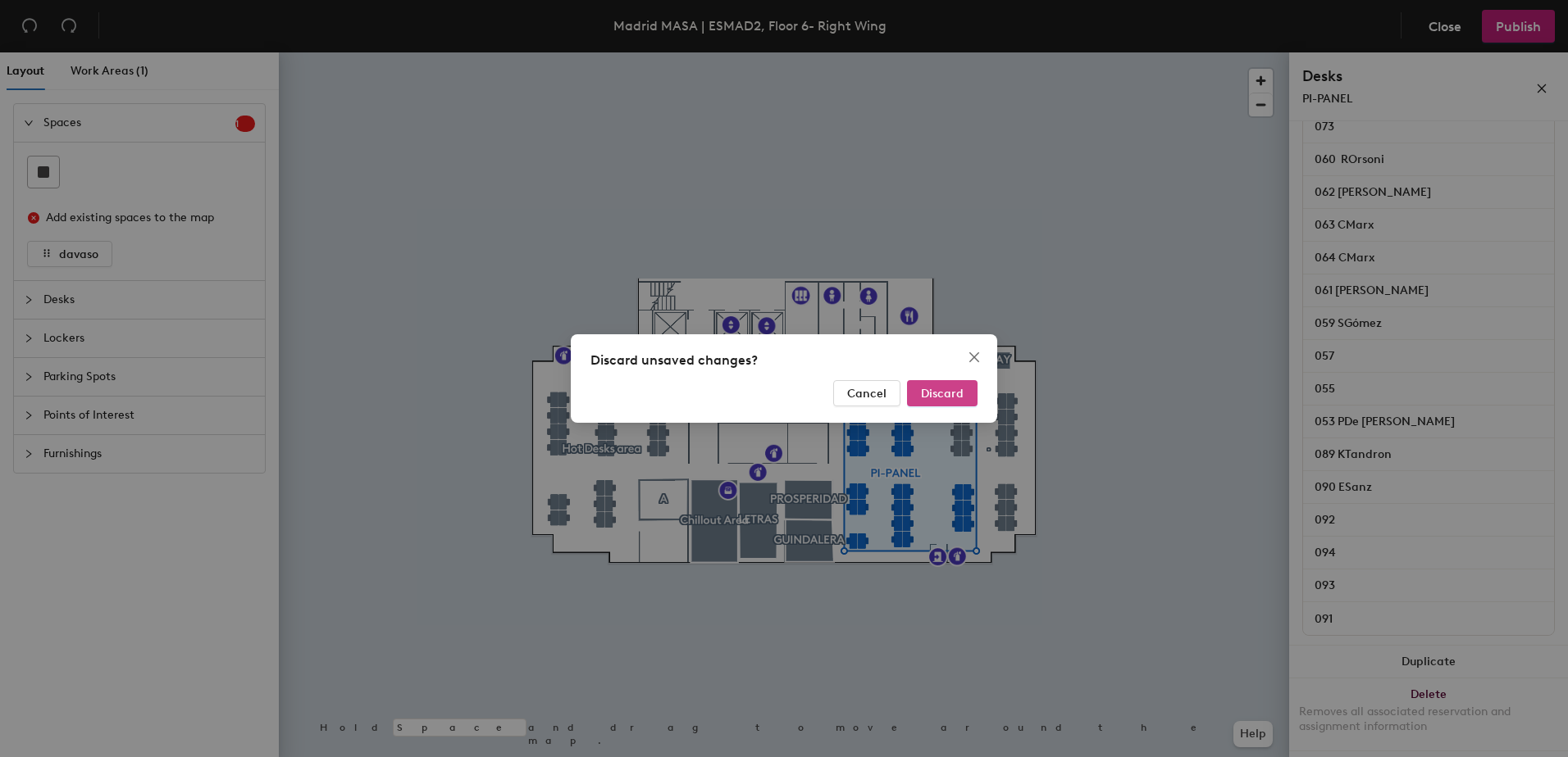
click at [945, 396] on span "Discard" at bounding box center [942, 394] width 42 height 14
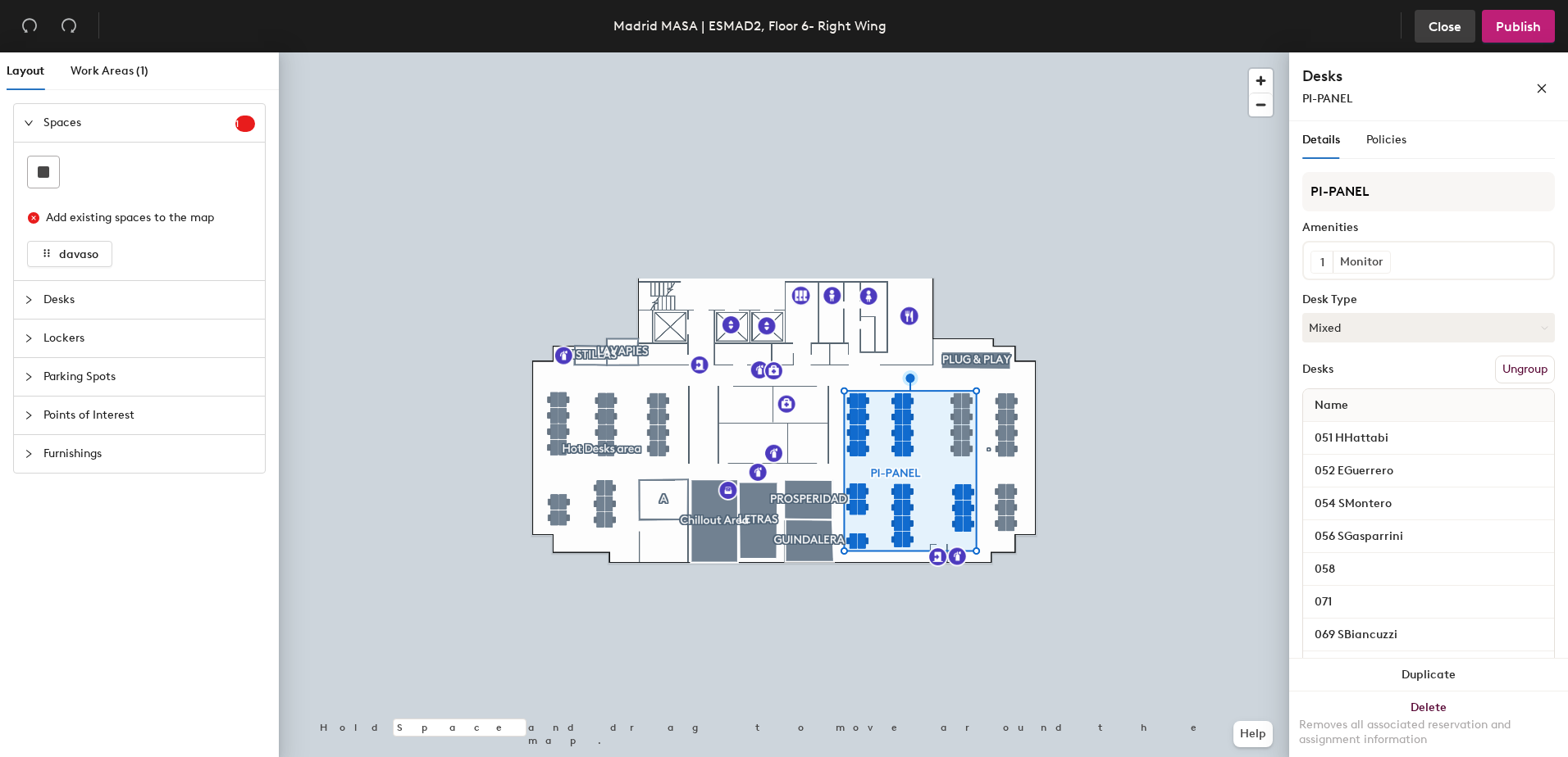
click at [1452, 26] on span "Close" at bounding box center [1445, 26] width 33 height 15
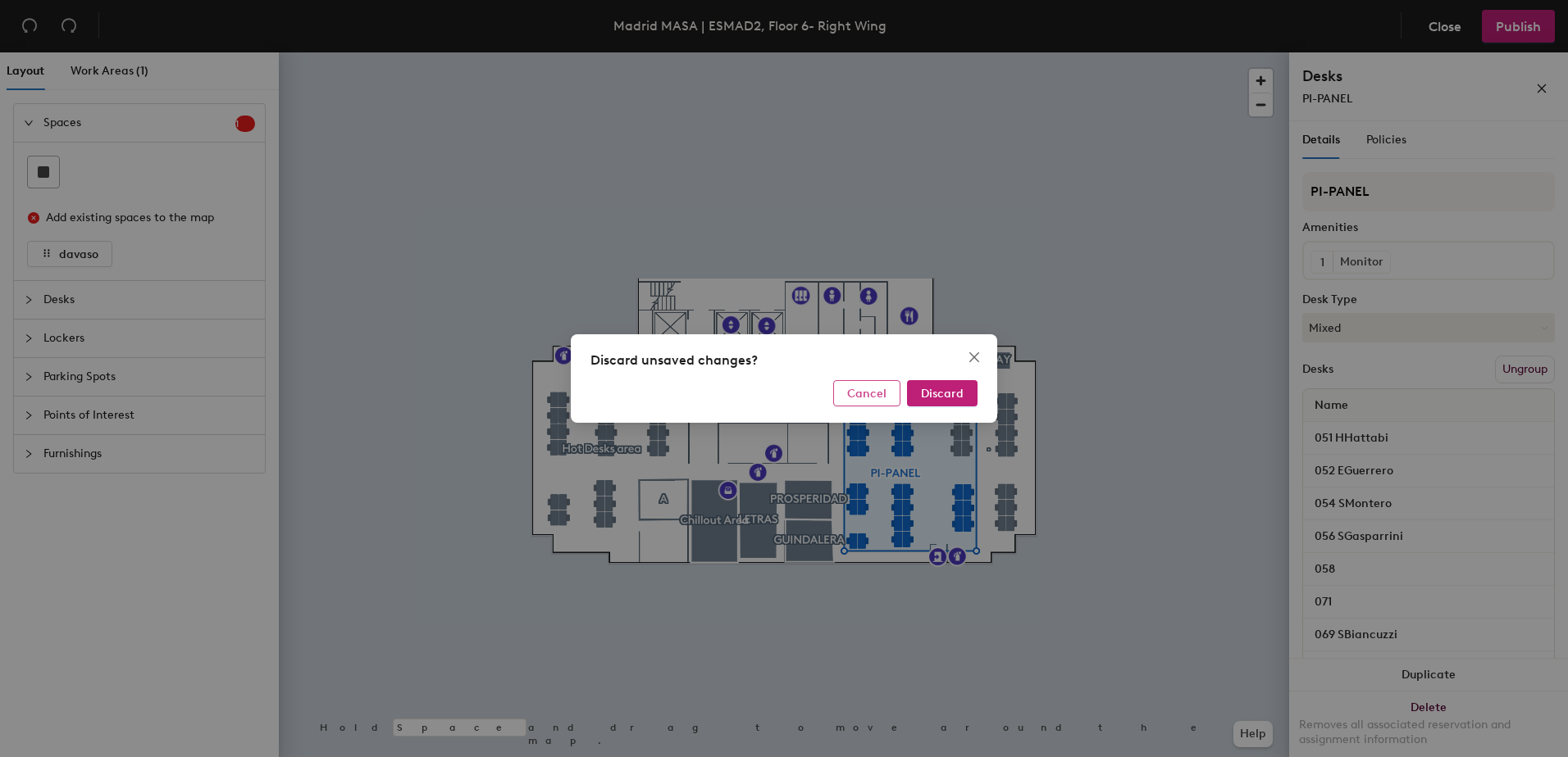
click at [850, 391] on span "Cancel" at bounding box center [867, 394] width 40 height 14
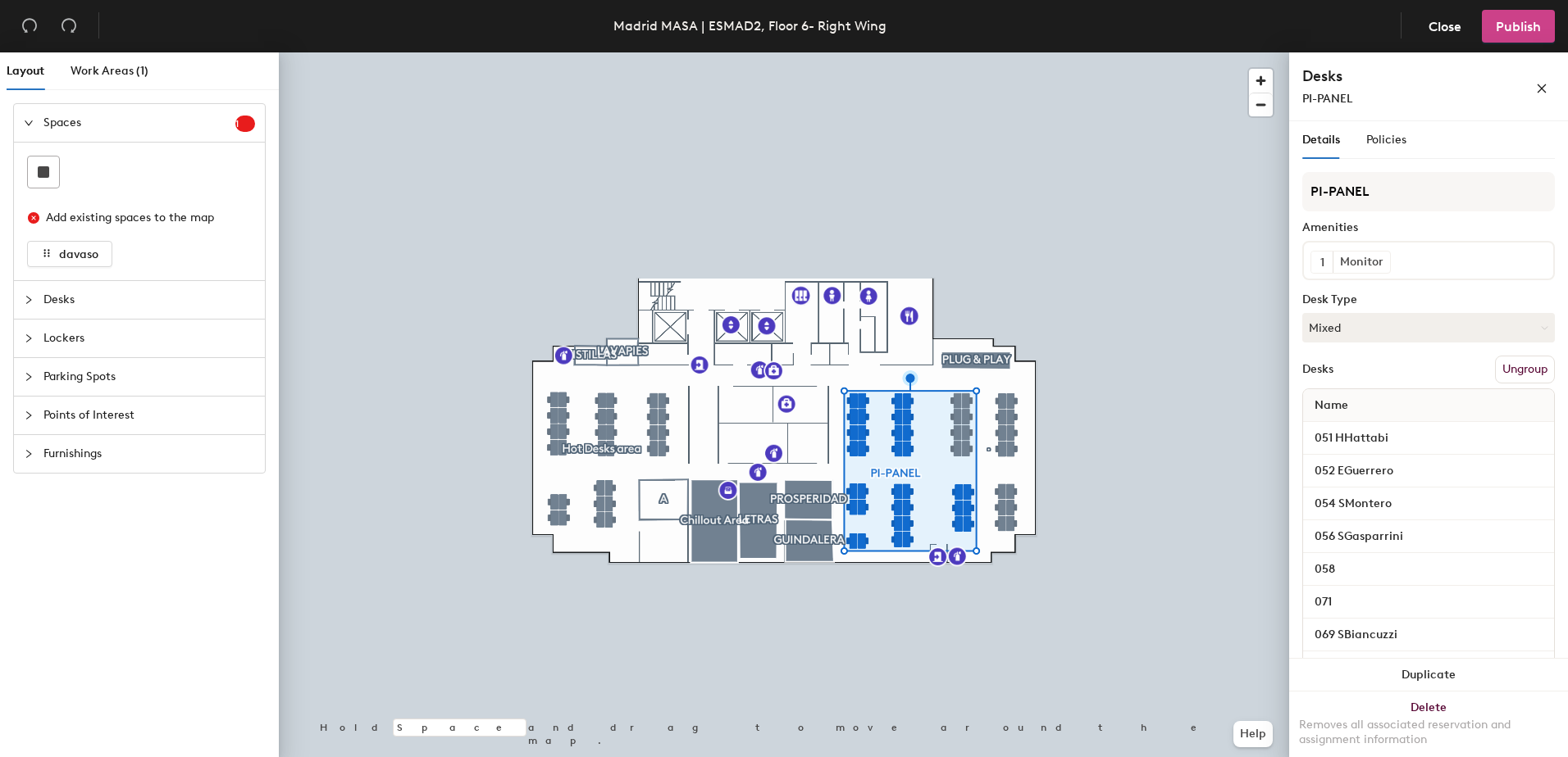
click at [1503, 25] on span "Publish" at bounding box center [1519, 26] width 45 height 15
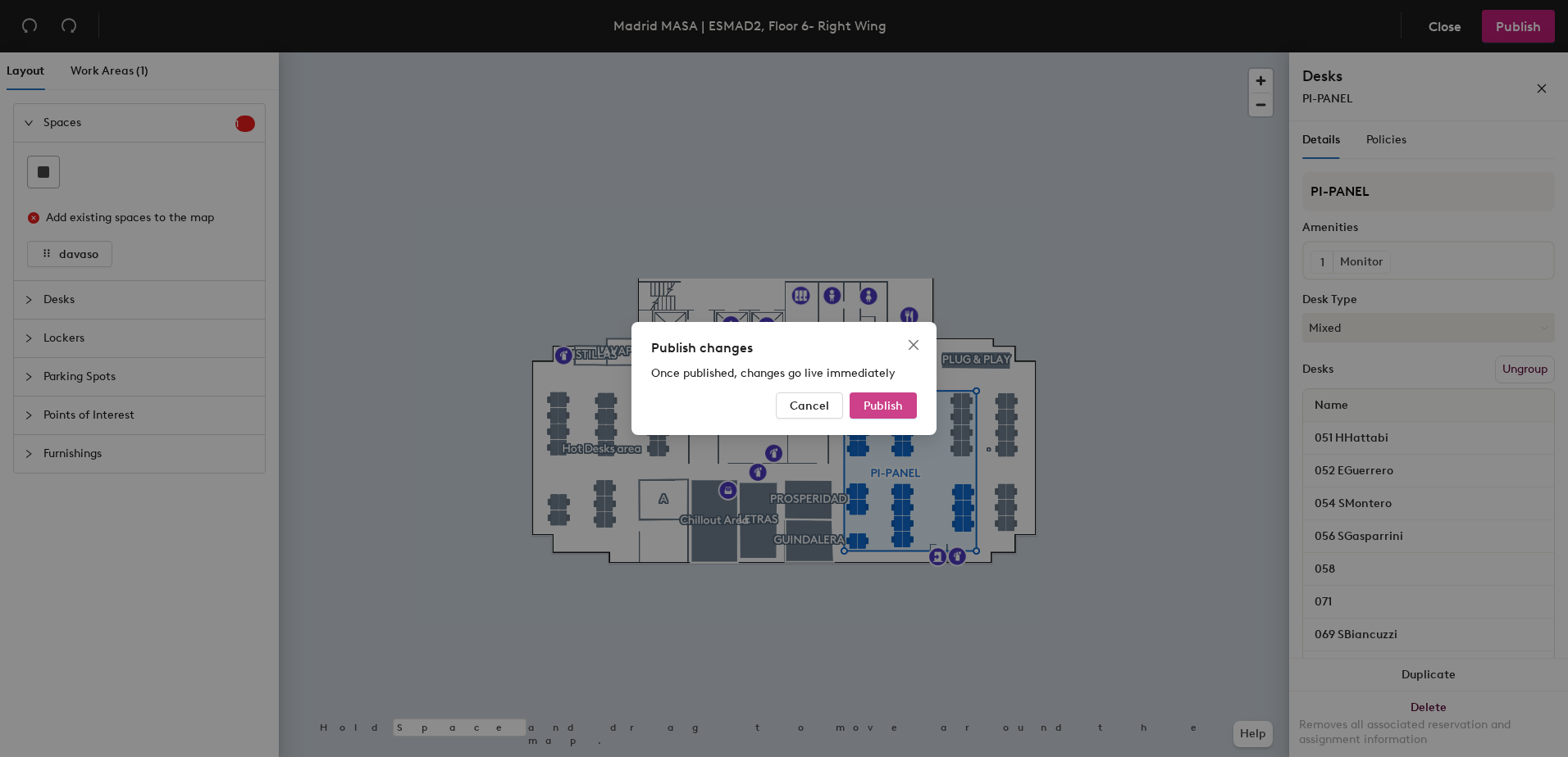
click at [864, 402] on span "Publish" at bounding box center [883, 407] width 40 height 14
